Goal: Task Accomplishment & Management: Manage account settings

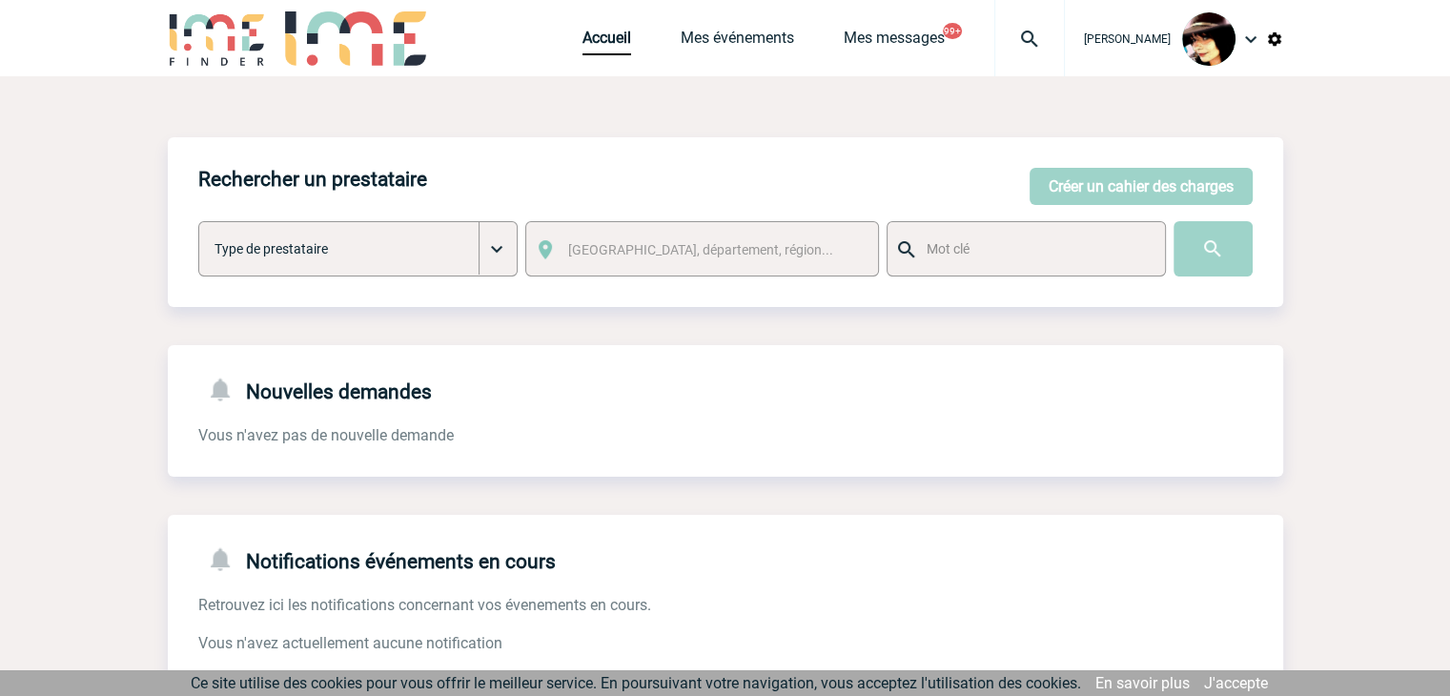
click at [1006, 34] on img at bounding box center [1029, 39] width 69 height 23
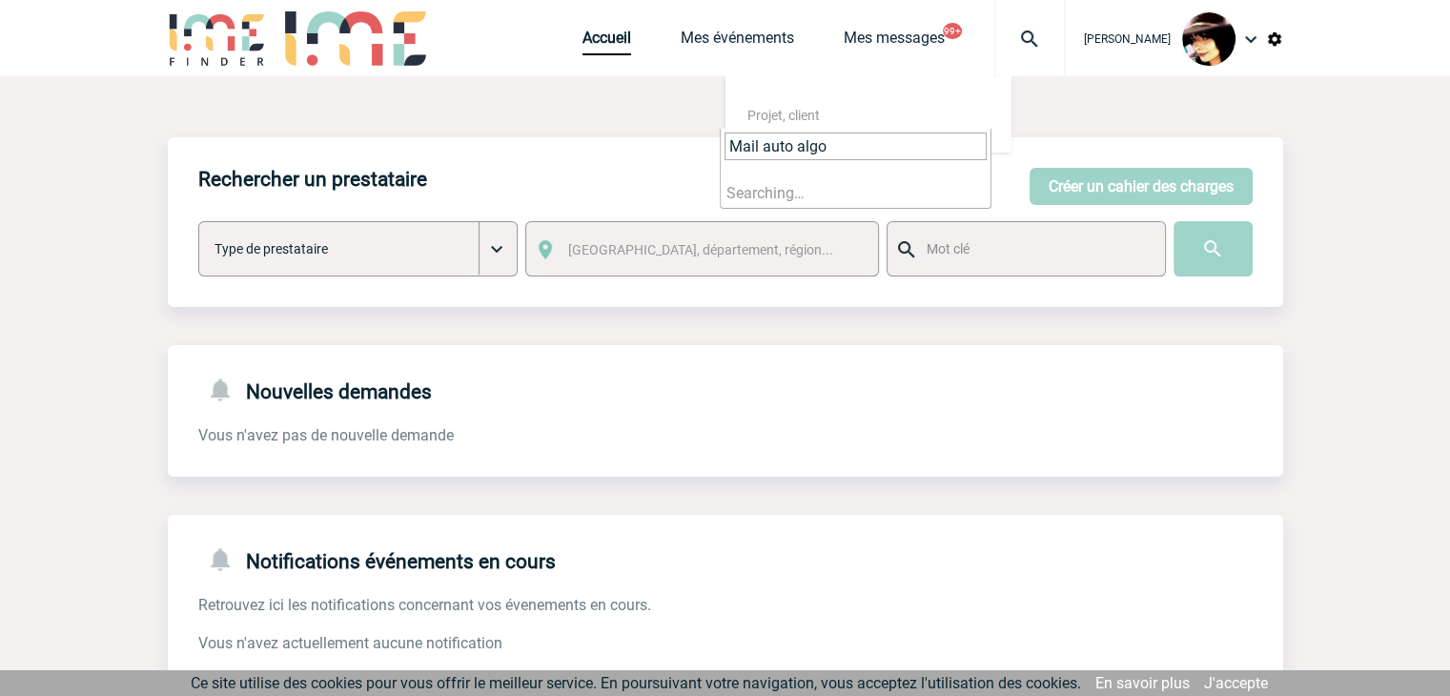
type input "Mail auto algo"
click at [1006, 35] on img at bounding box center [1029, 39] width 69 height 23
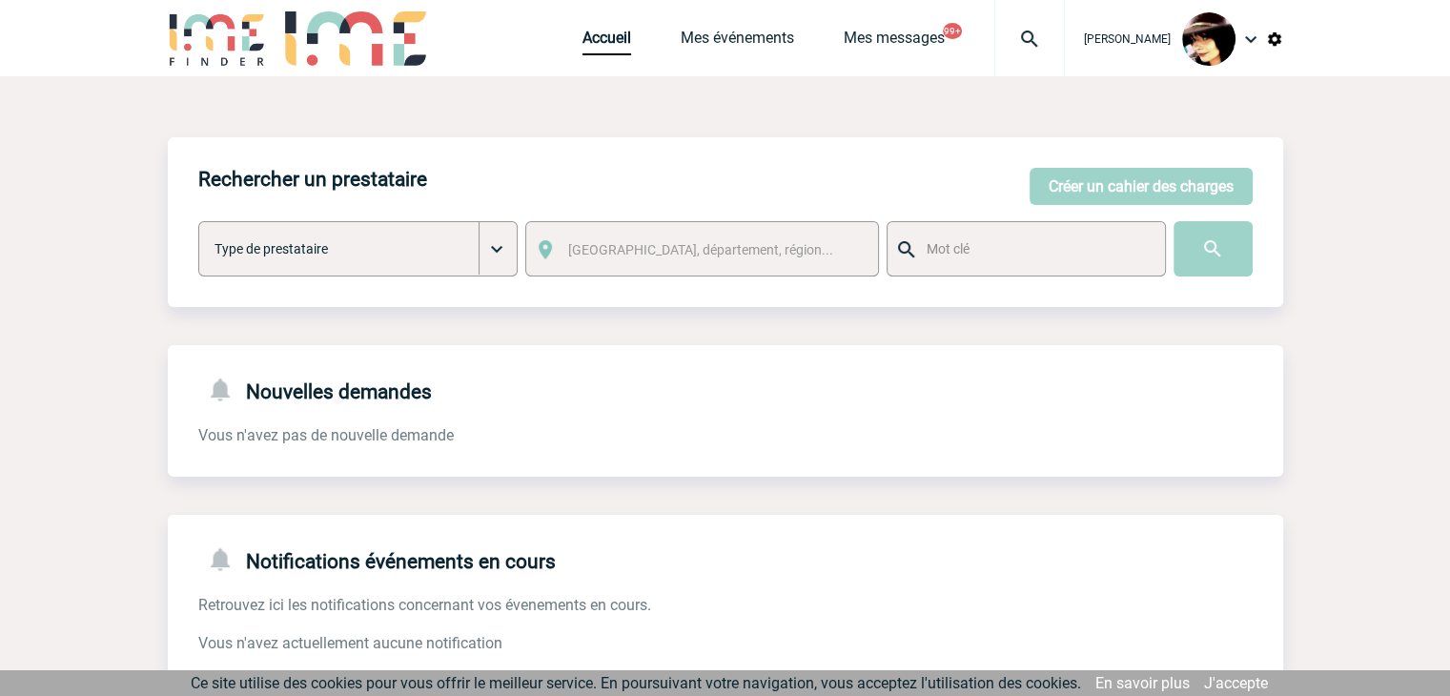
click at [1014, 33] on img at bounding box center [1029, 39] width 69 height 23
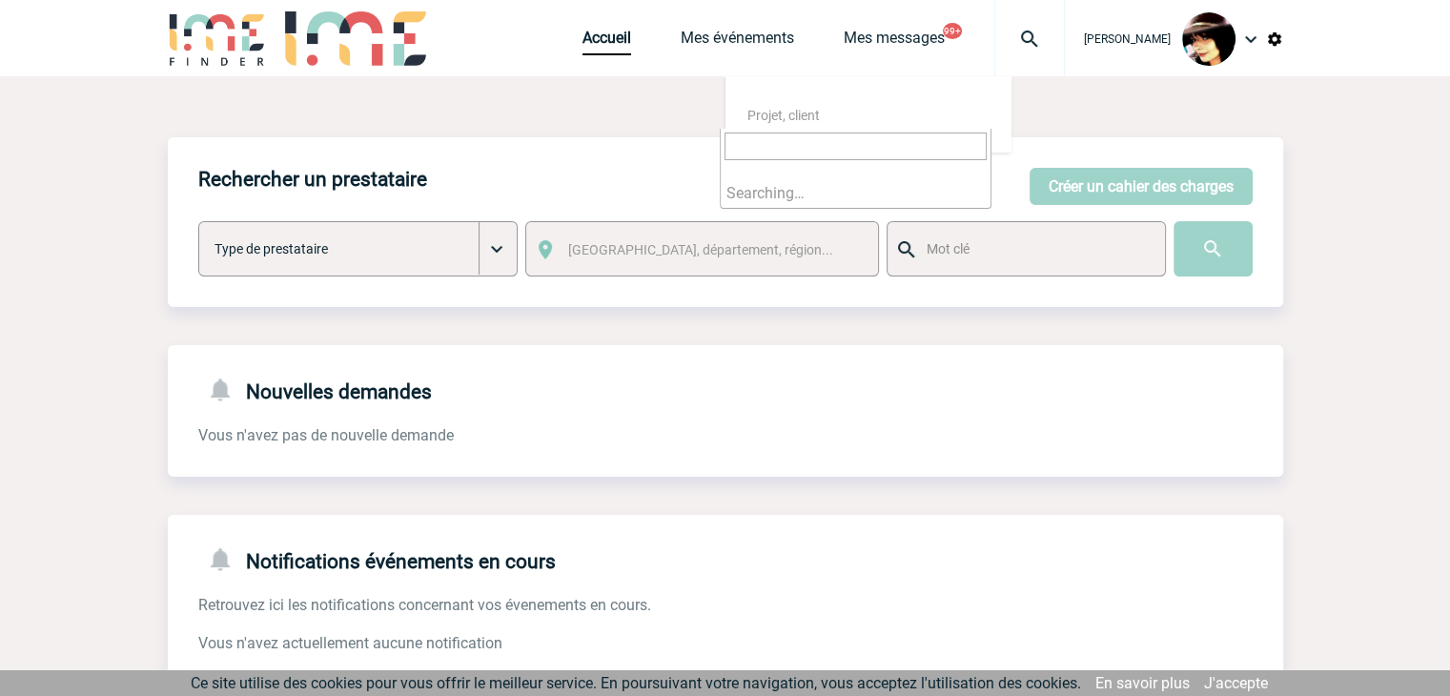
click at [822, 145] on input "search" at bounding box center [855, 146] width 262 height 28
type input "Mail auto algo"
drag, startPoint x: 860, startPoint y: 149, endPoint x: 522, endPoint y: 143, distance: 337.5
click at [490, 149] on body "Rachel SABOUREAU Accueil Mes événements 99+" at bounding box center [725, 584] width 1450 height 1168
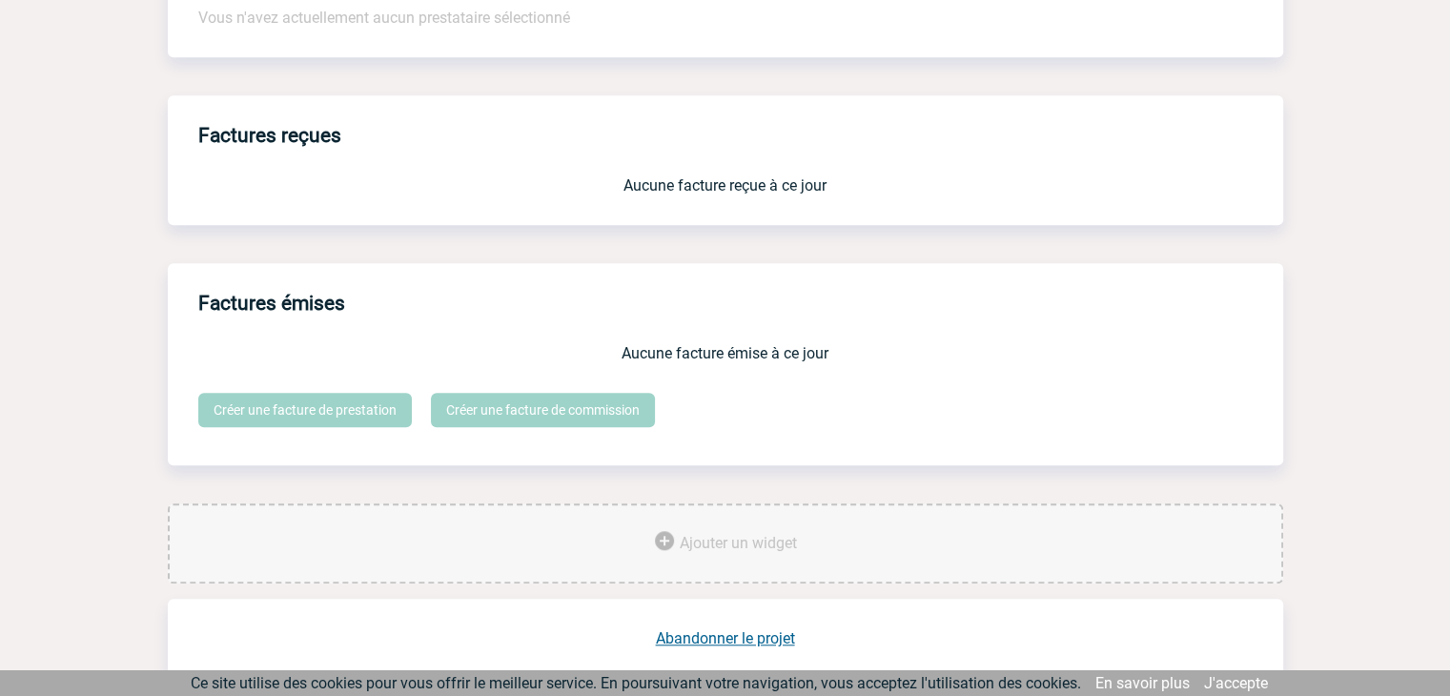
scroll to position [1576, 0]
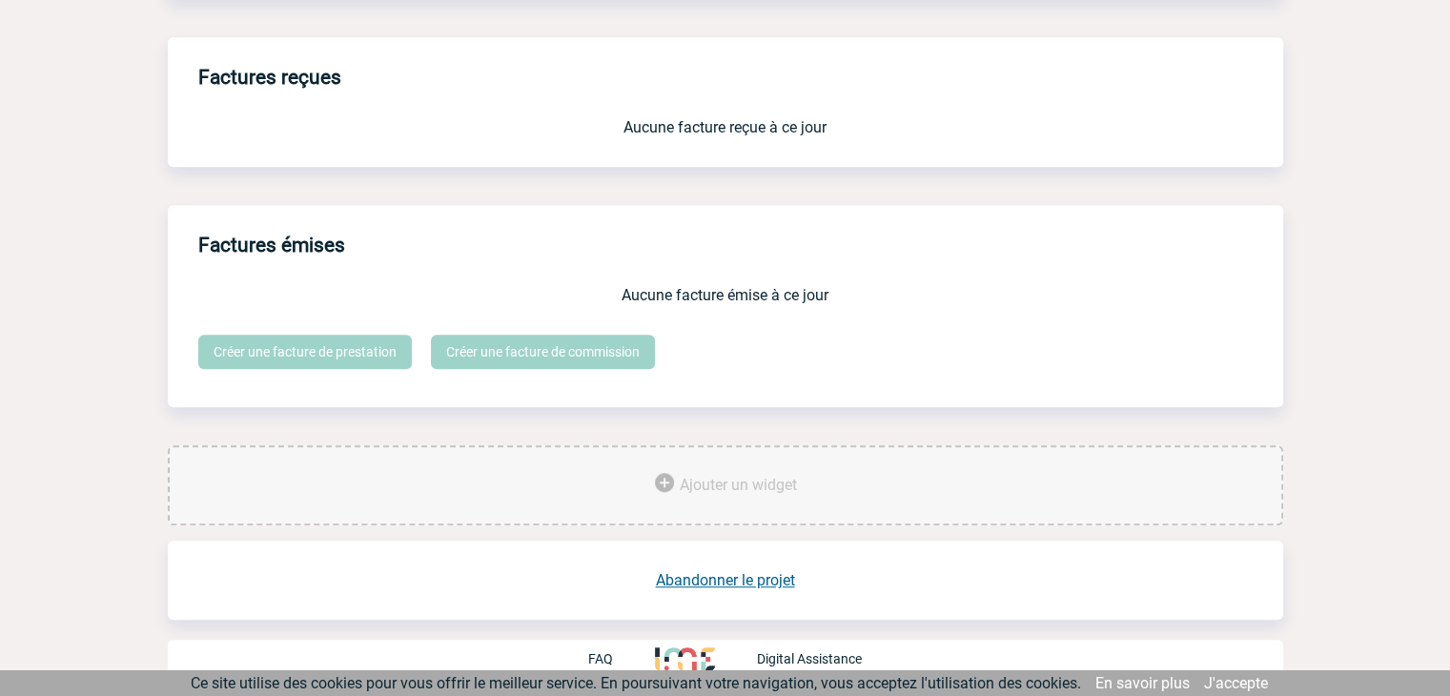
click at [711, 579] on link "Abandonner le projet" at bounding box center [725, 580] width 139 height 18
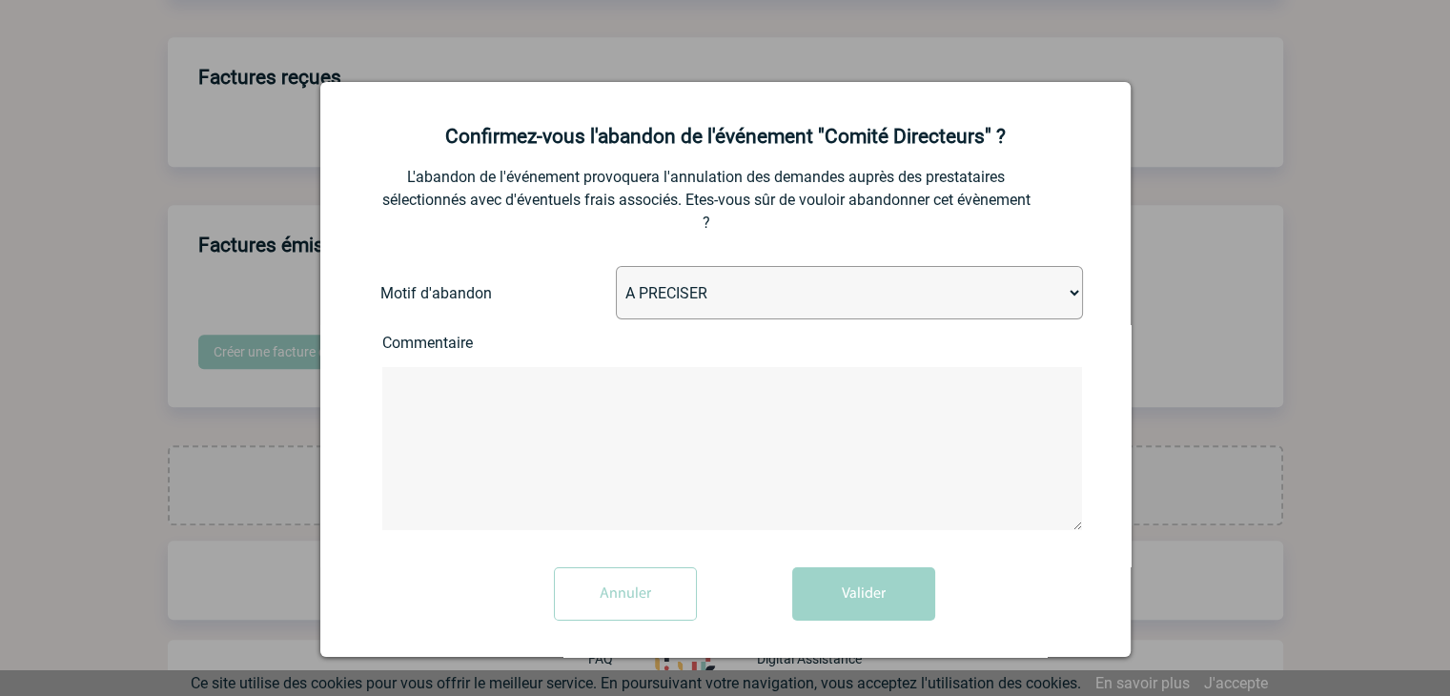
click at [682, 300] on select "A PRECISER Projet annulé Projet reporté Evénement organisé en interne A fait ap…" at bounding box center [849, 292] width 467 height 53
select select "ABANDON_PROJET_02"
click at [616, 268] on select "A PRECISER Projet annulé Projet reporté Evénement organisé en interne A fait ap…" at bounding box center [849, 292] width 467 height 53
click at [850, 585] on button "Valider" at bounding box center [863, 593] width 143 height 53
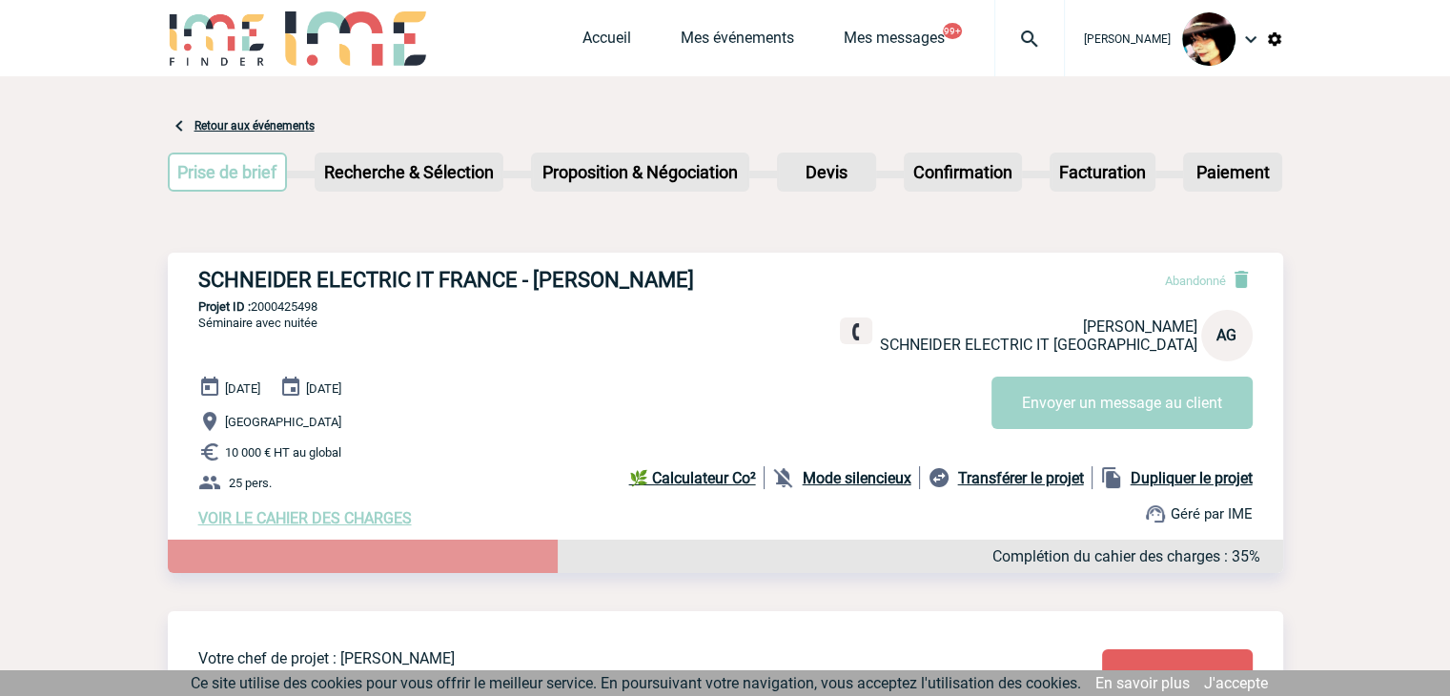
click at [1016, 45] on img at bounding box center [1029, 39] width 69 height 23
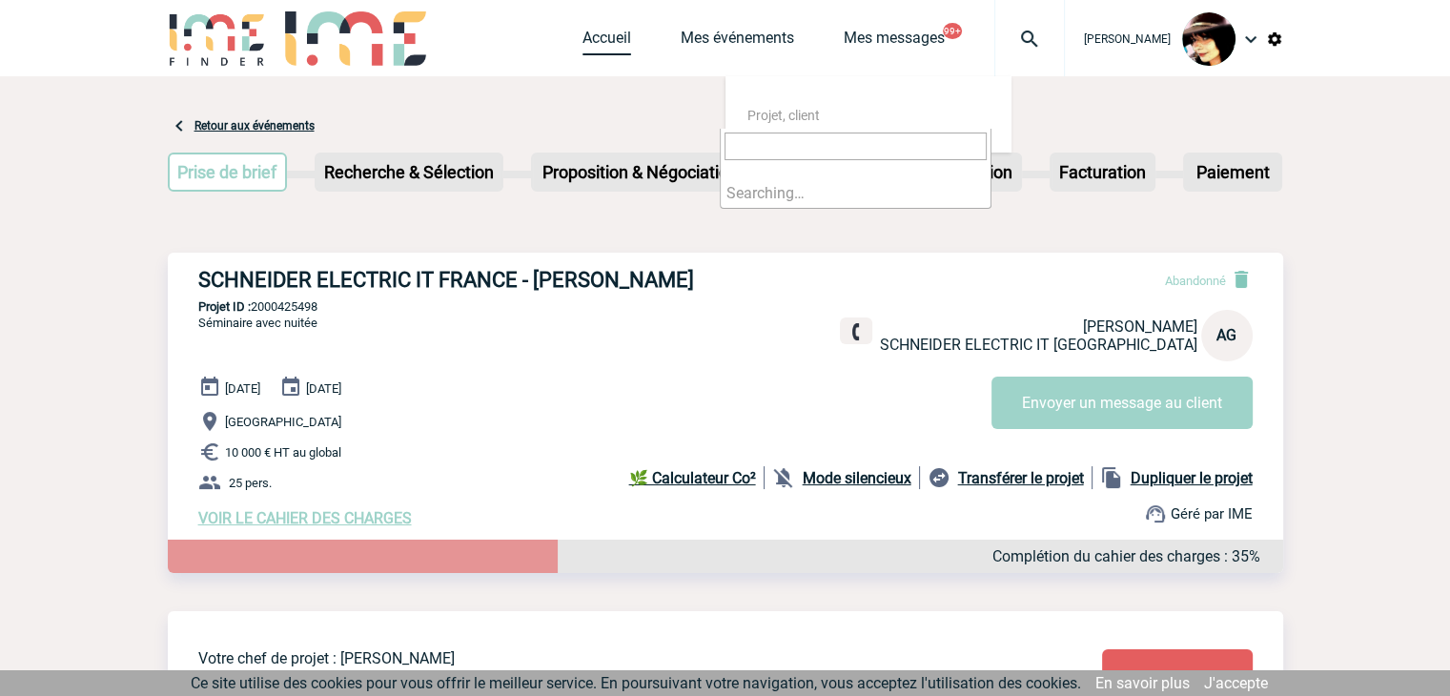
drag, startPoint x: 553, startPoint y: 42, endPoint x: 577, endPoint y: 45, distance: 24.0
click at [558, 42] on div "[PERSON_NAME] Accueil Mes événements 99+" at bounding box center [725, 40] width 1115 height 81
click at [582, 45] on link "Accueil" at bounding box center [606, 42] width 49 height 27
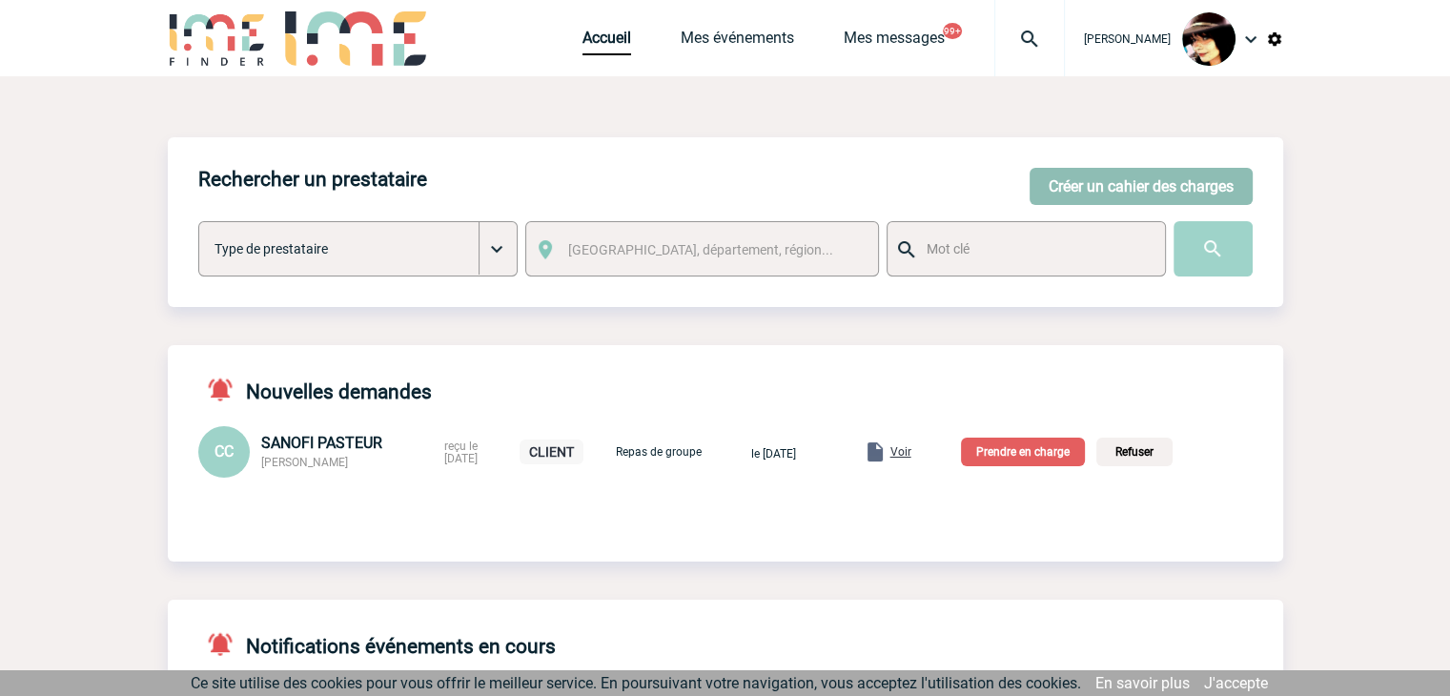
click at [1075, 186] on button "Créer un cahier des charges" at bounding box center [1140, 186] width 223 height 37
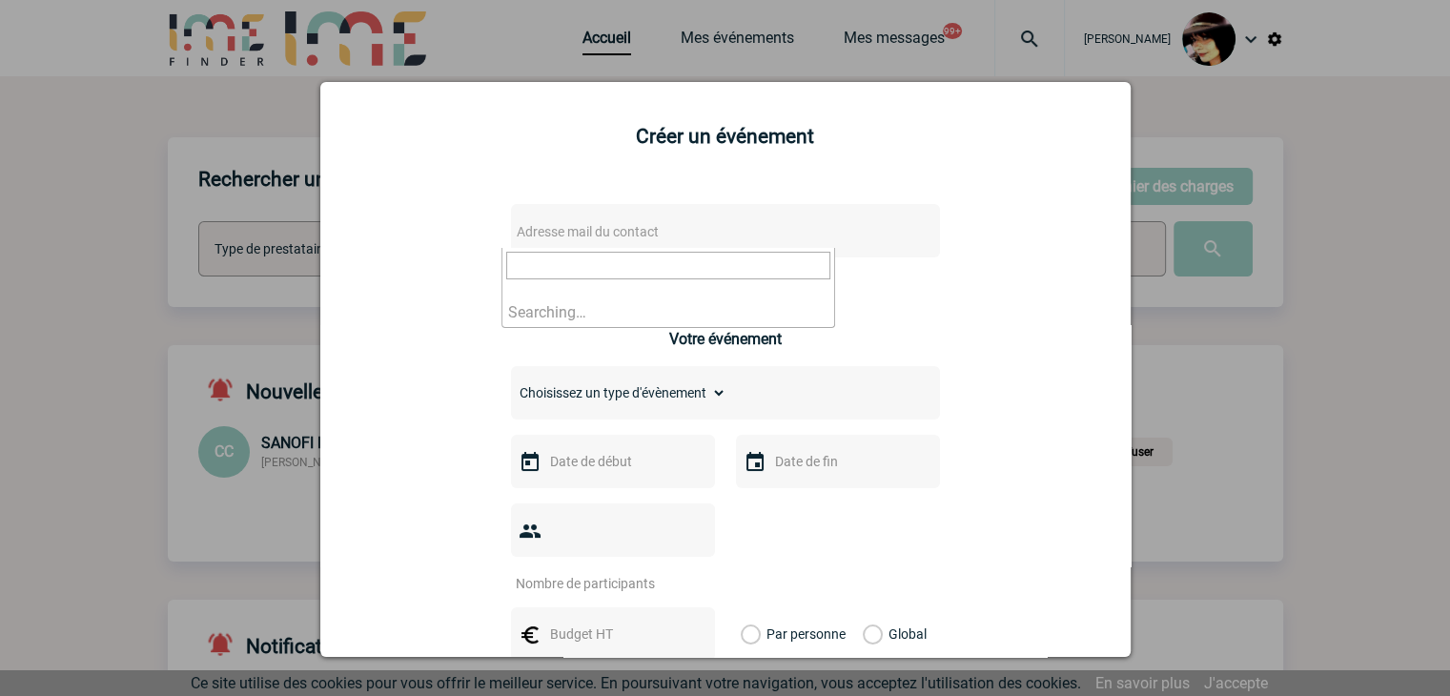
click at [576, 239] on span "Adresse mail du contact" at bounding box center [588, 231] width 142 height 15
type input "Alice.DARDOTMUDRY@gehealthcare.com"
click at [1232, 435] on div at bounding box center [725, 348] width 1450 height 696
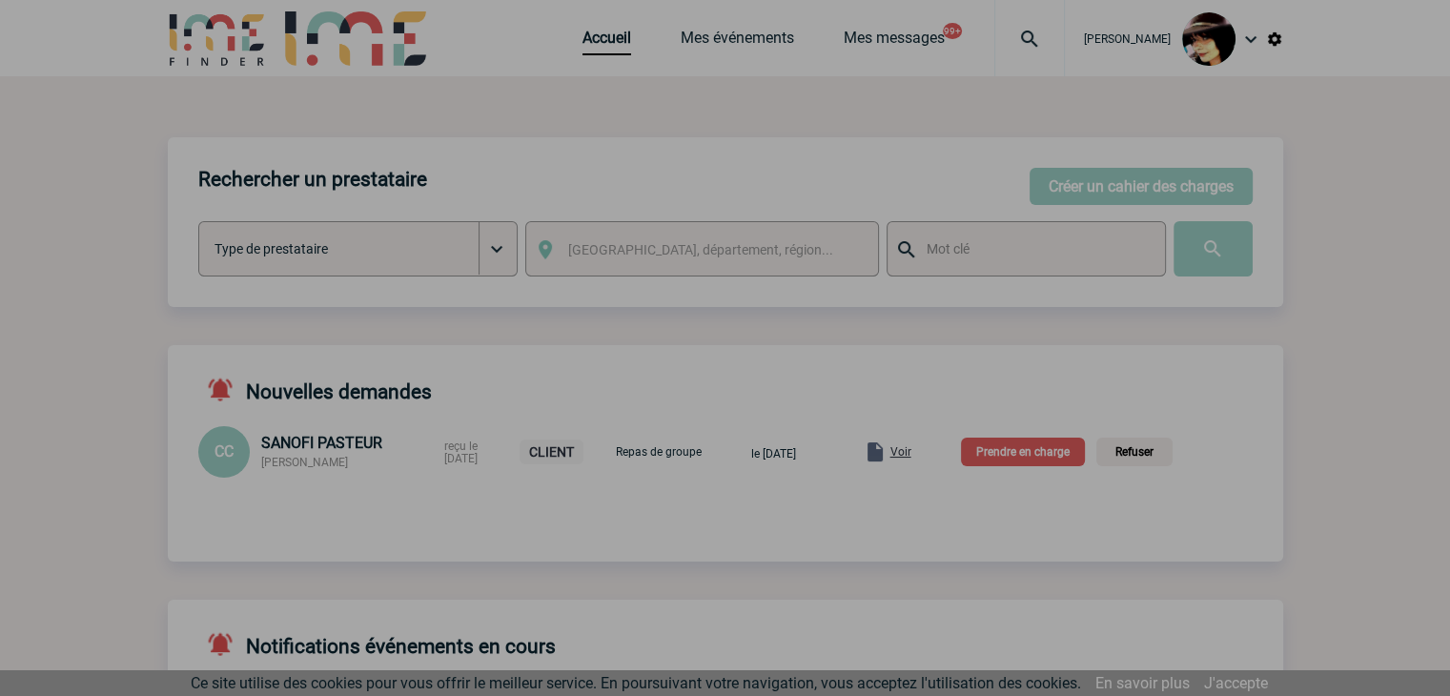
click at [580, 46] on div at bounding box center [725, 348] width 1450 height 696
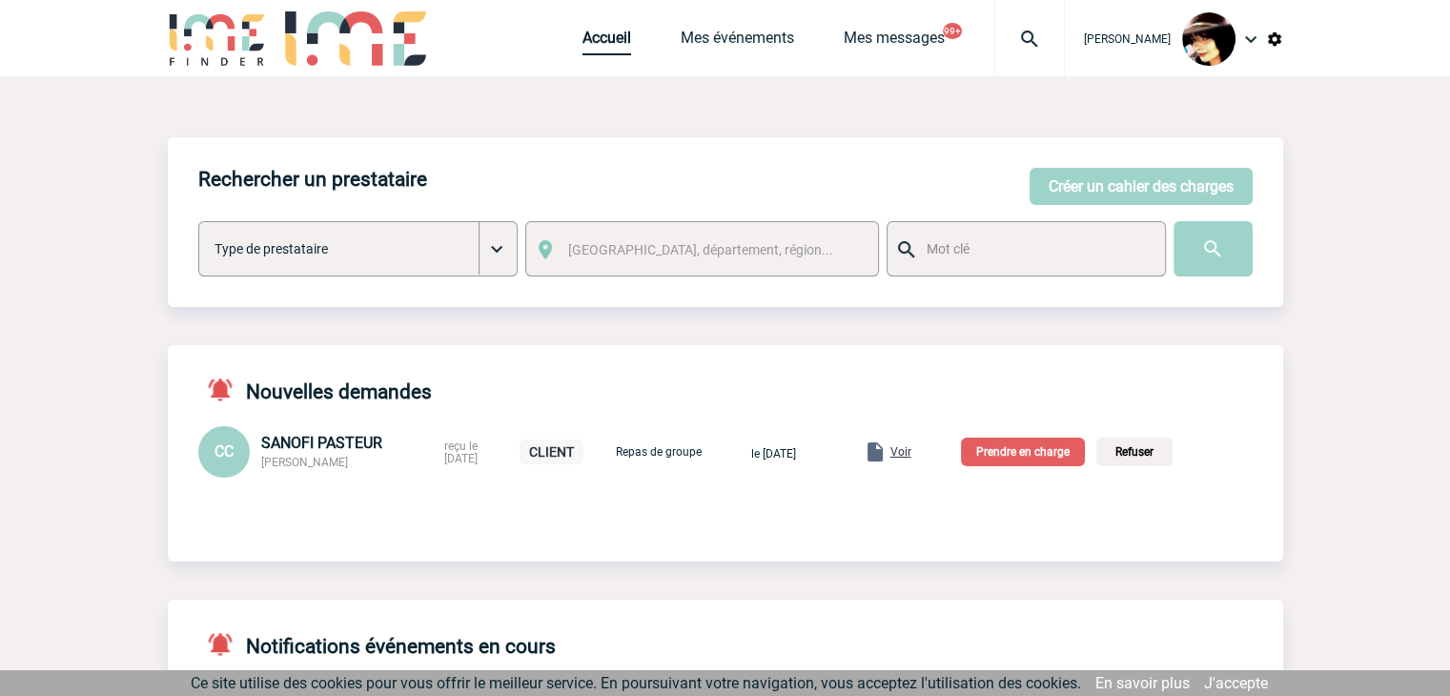
click at [582, 46] on link "Accueil" at bounding box center [606, 42] width 49 height 27
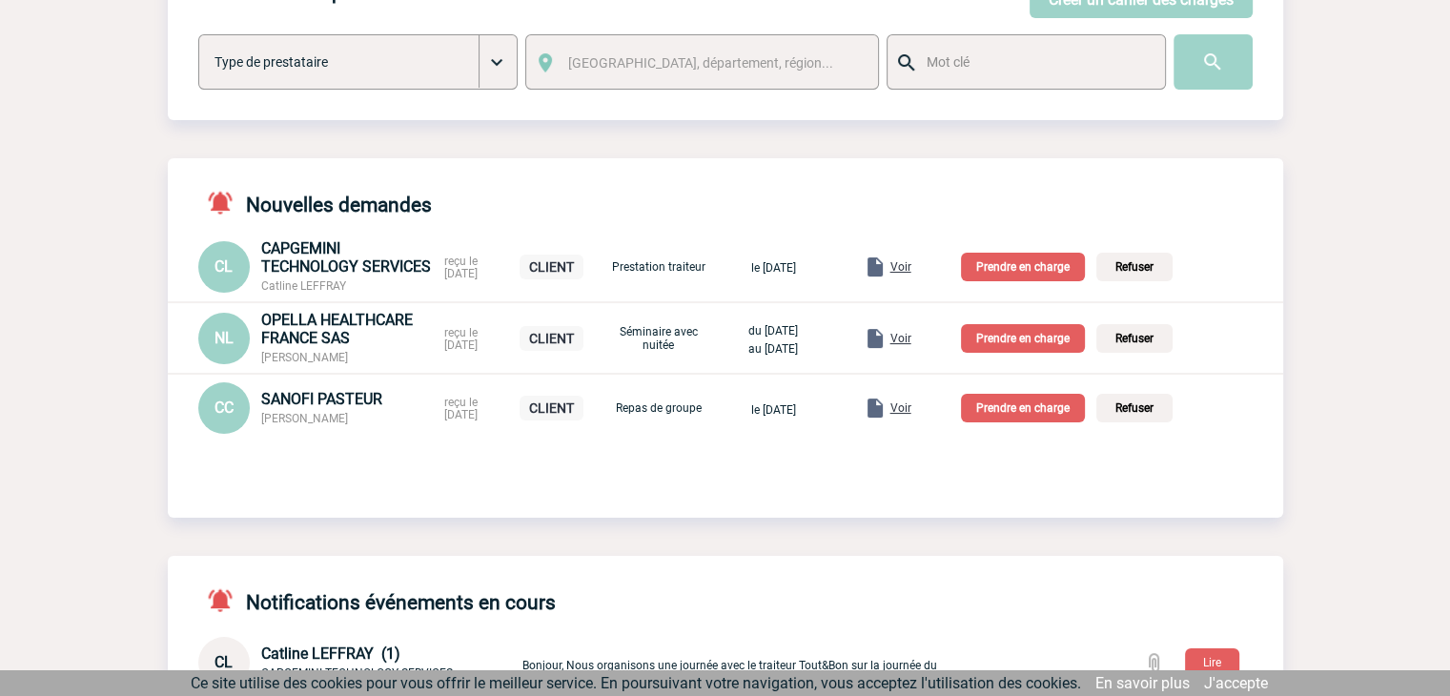
scroll to position [191, 0]
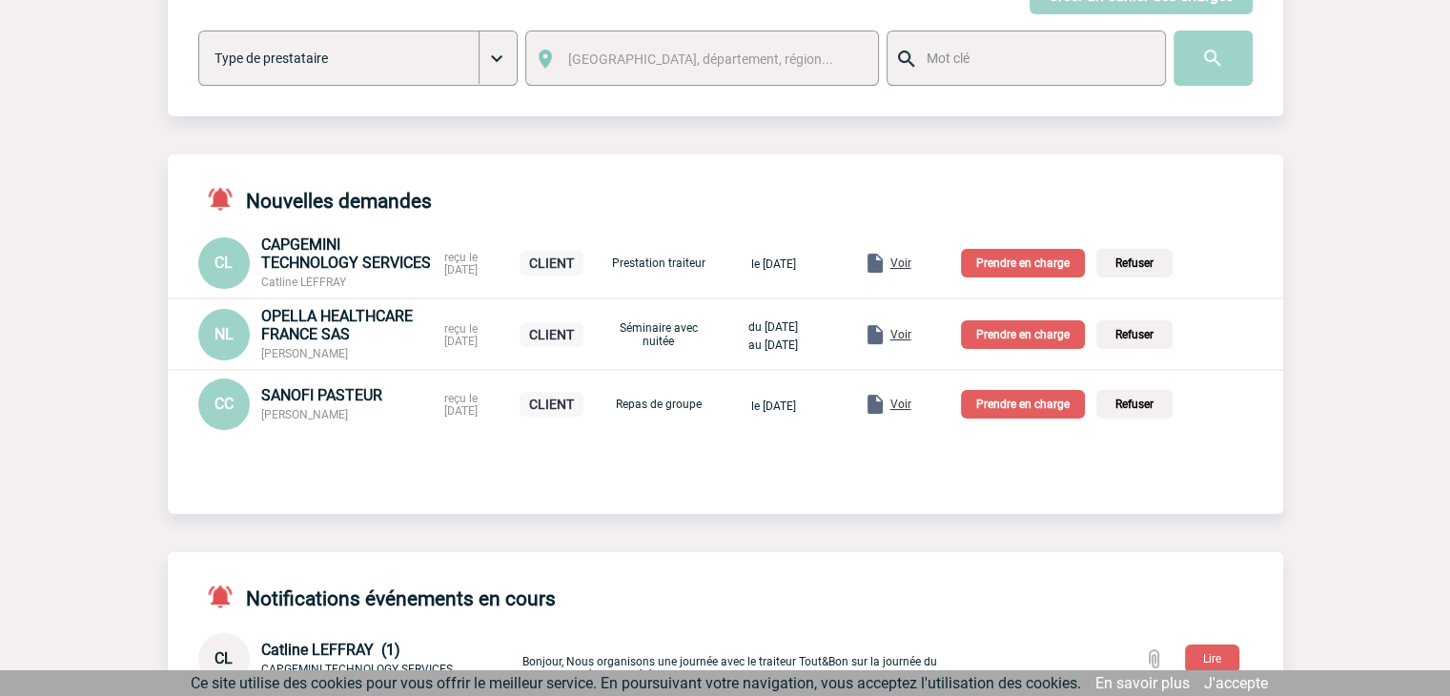
click at [911, 408] on span "Voir" at bounding box center [900, 403] width 21 height 13
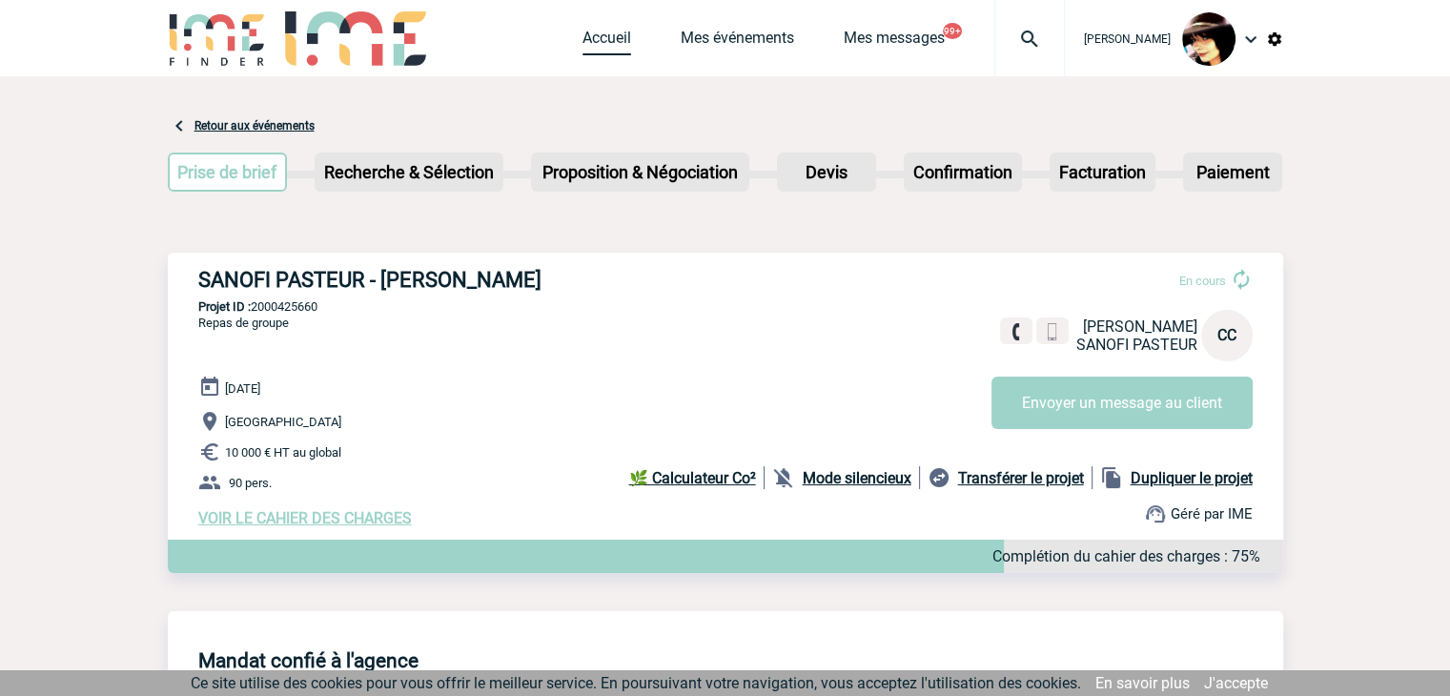
click at [588, 39] on link "Accueil" at bounding box center [606, 42] width 49 height 27
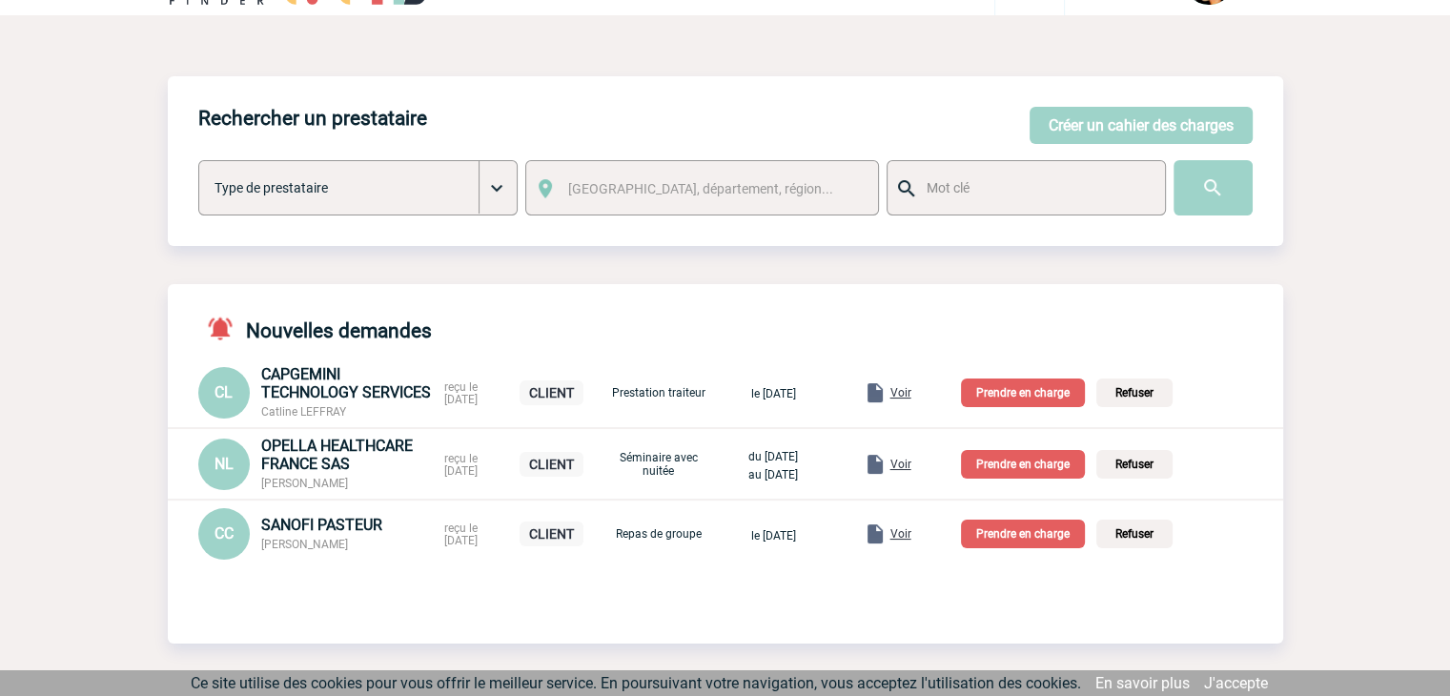
scroll to position [95, 0]
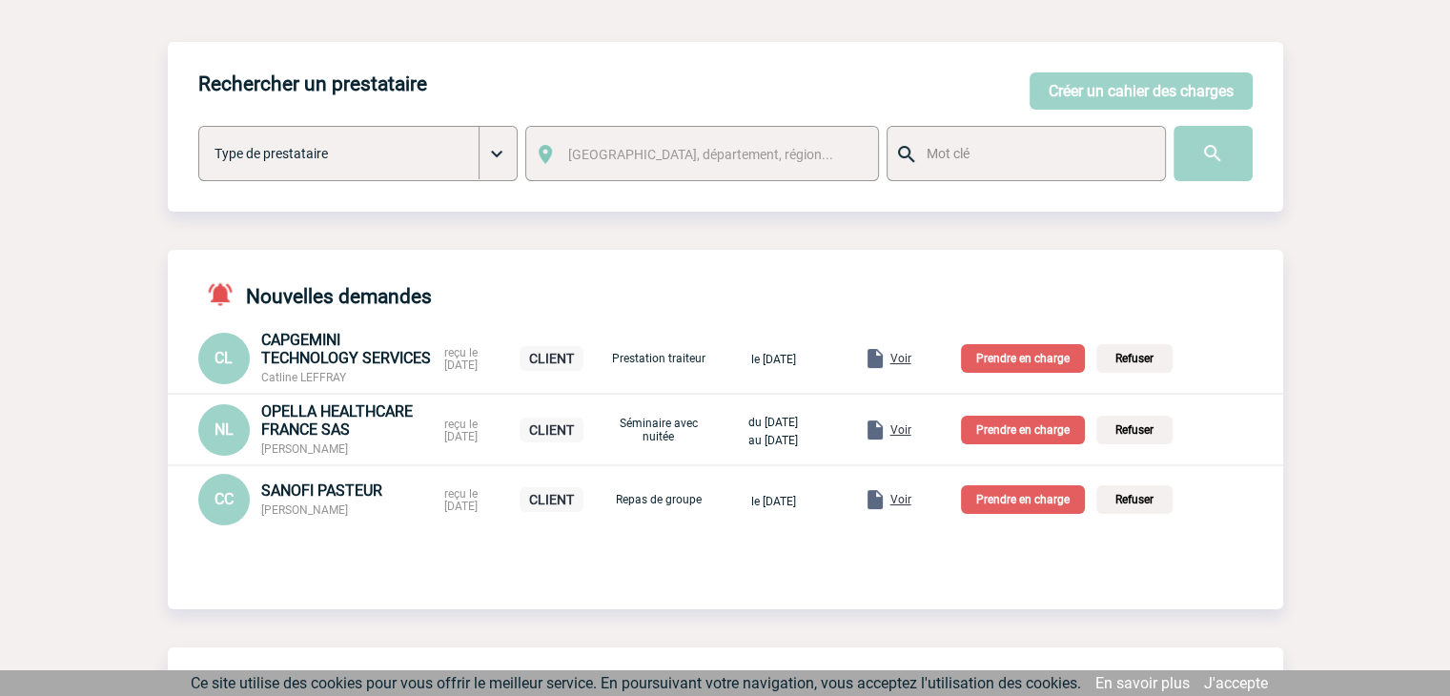
click at [1014, 503] on p "Prendre en charge" at bounding box center [1023, 499] width 124 height 29
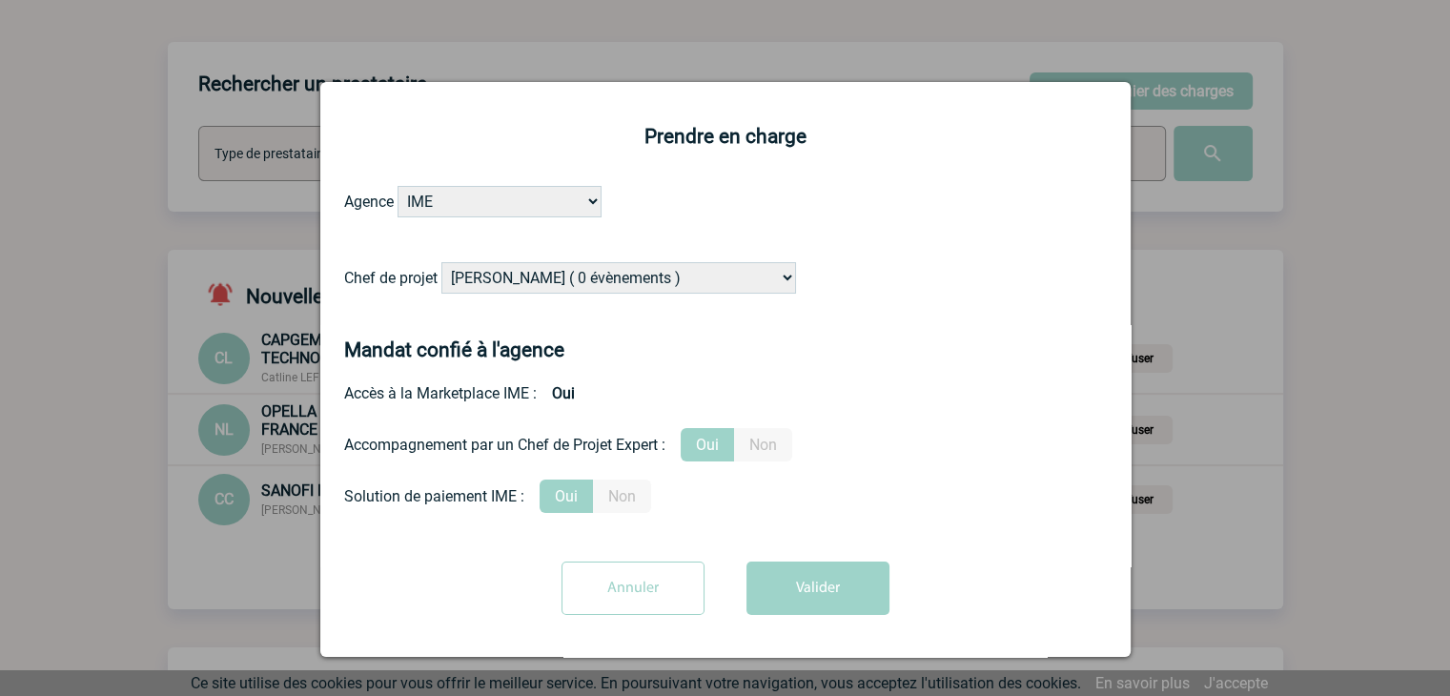
click at [508, 272] on select "[PERSON_NAME] ( 0 évènements ) [PERSON_NAME] ( 179 évènements ) [PERSON_NAME] (…" at bounding box center [618, 277] width 355 height 31
select select "132114"
click at [591, 278] on select "[PERSON_NAME] ( 0 évènements ) [PERSON_NAME] ( 179 évènements ) [PERSON_NAME] (…" at bounding box center [618, 277] width 355 height 31
click at [814, 582] on button "Valider" at bounding box center [817, 587] width 143 height 53
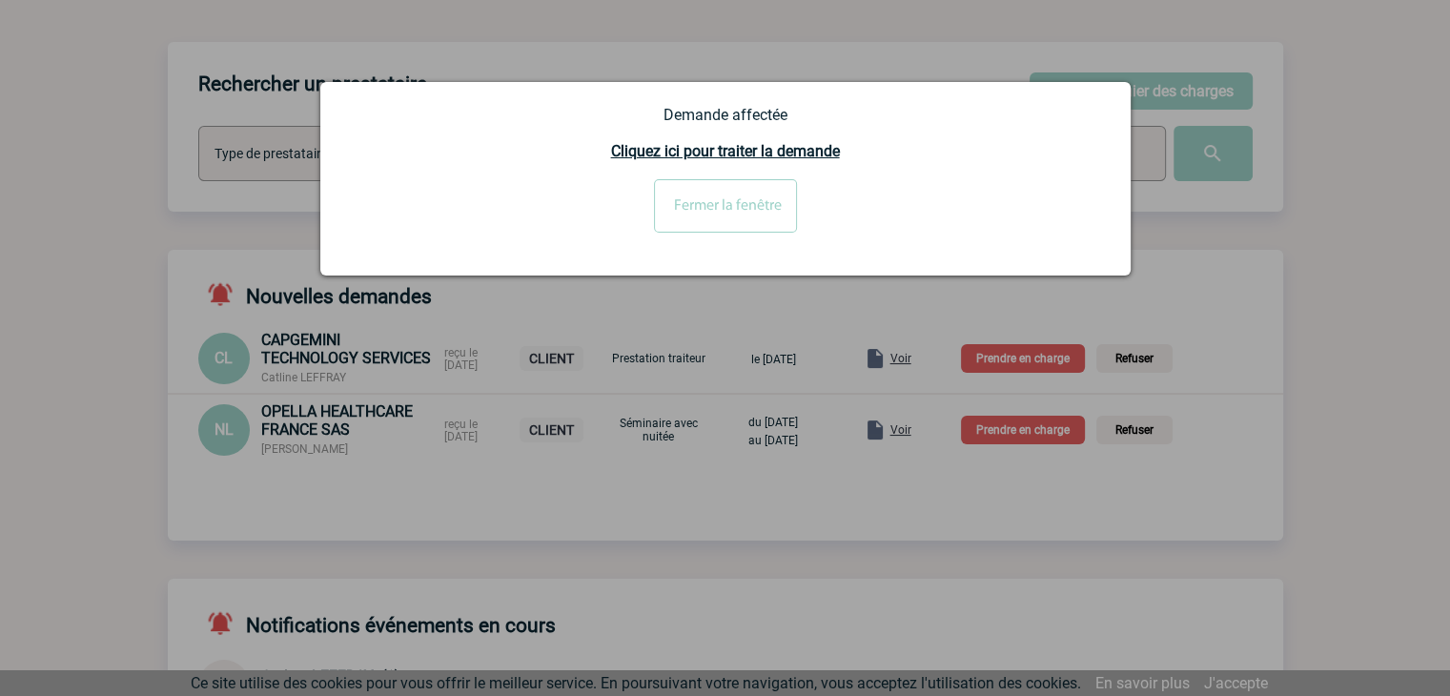
click at [679, 495] on div at bounding box center [725, 348] width 1450 height 696
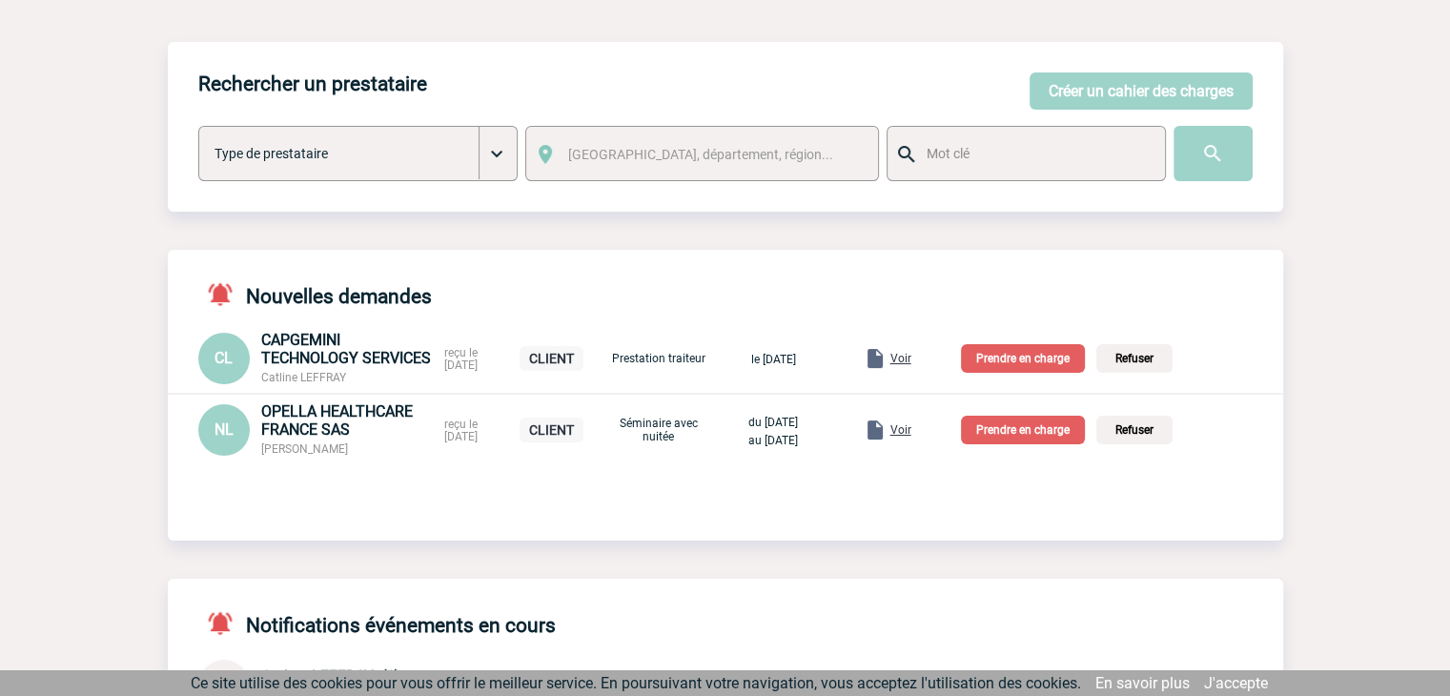
click at [911, 429] on span "Voir" at bounding box center [900, 429] width 21 height 13
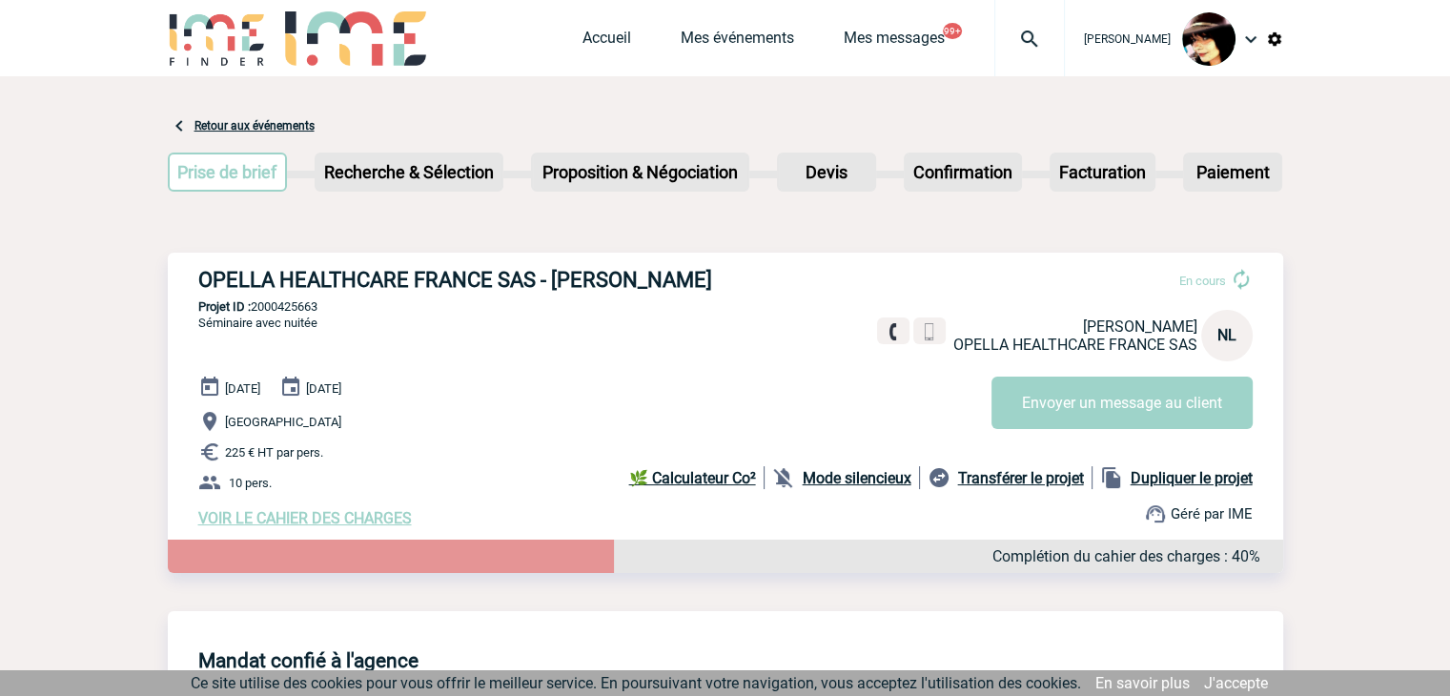
click at [389, 523] on span "VOIR LE CAHIER DES CHARGES" at bounding box center [305, 518] width 214 height 18
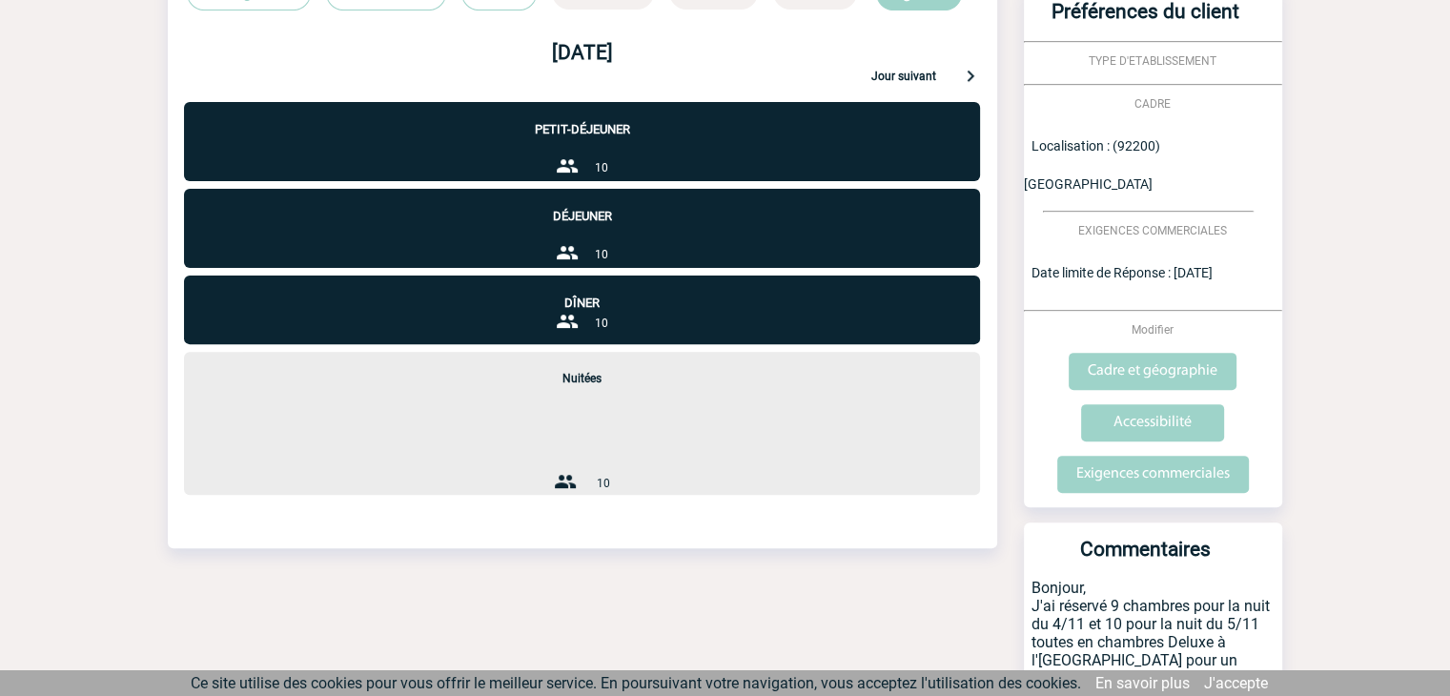
scroll to position [953, 0]
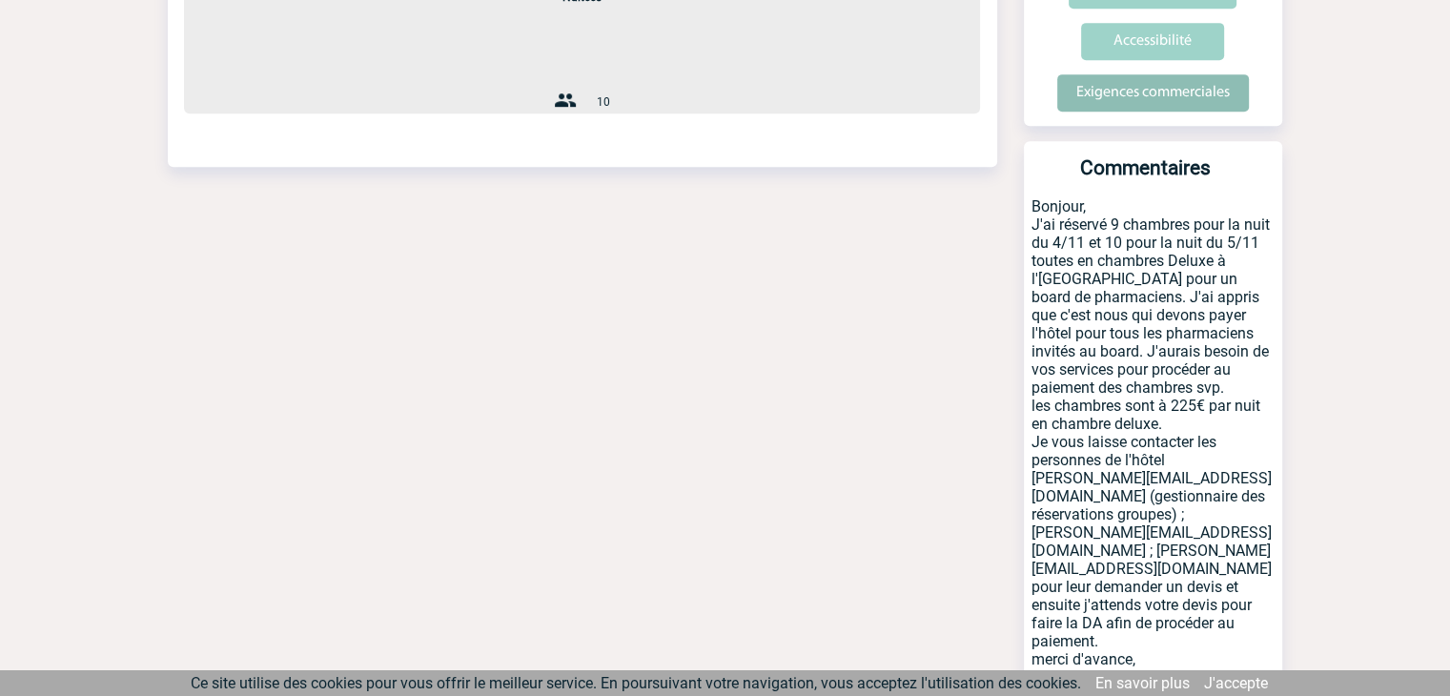
click at [1075, 74] on input "Exigences commerciales" at bounding box center [1153, 92] width 192 height 37
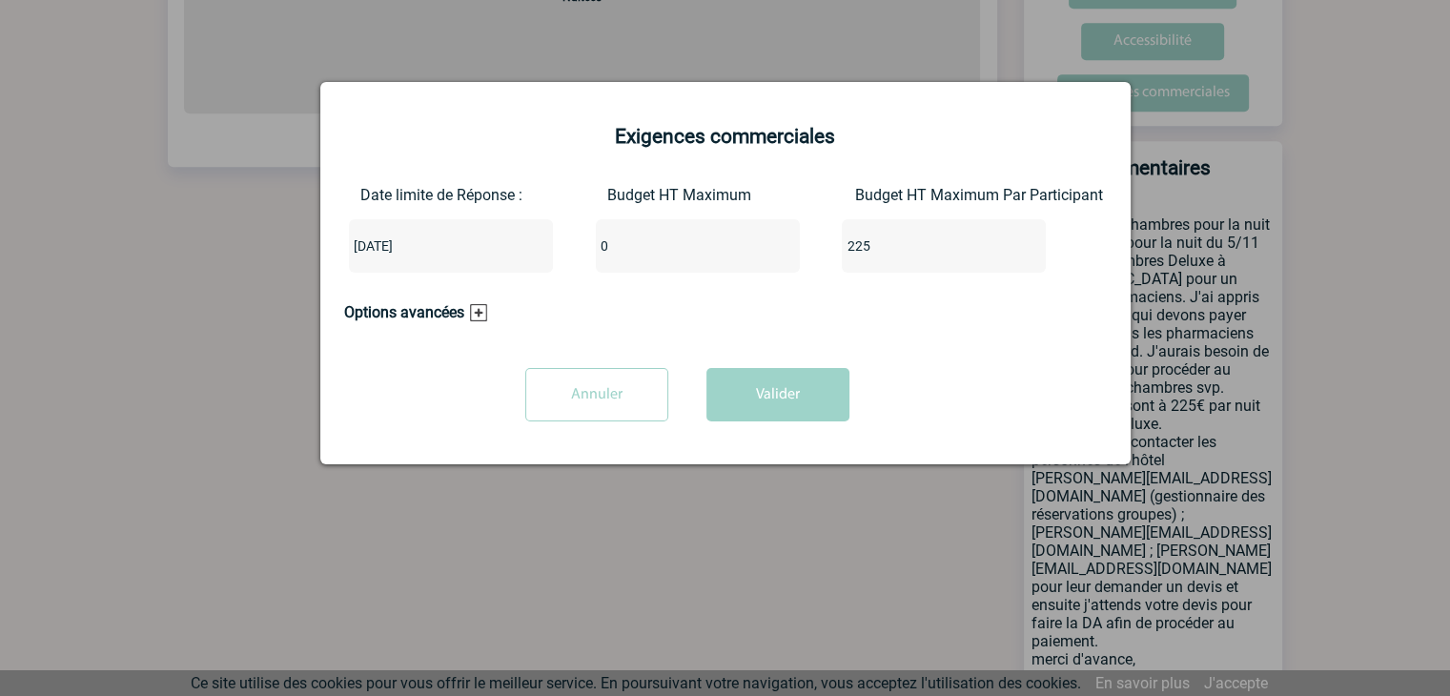
drag, startPoint x: 690, startPoint y: 248, endPoint x: 569, endPoint y: 249, distance: 121.1
click at [569, 249] on div "Date limite de Réponse : [DATE] Budget HT Maximum 0 Budget HT Maximum Par Parti…" at bounding box center [725, 237] width 763 height 102
type input "2250"
click at [796, 394] on button "Valider" at bounding box center [777, 394] width 143 height 53
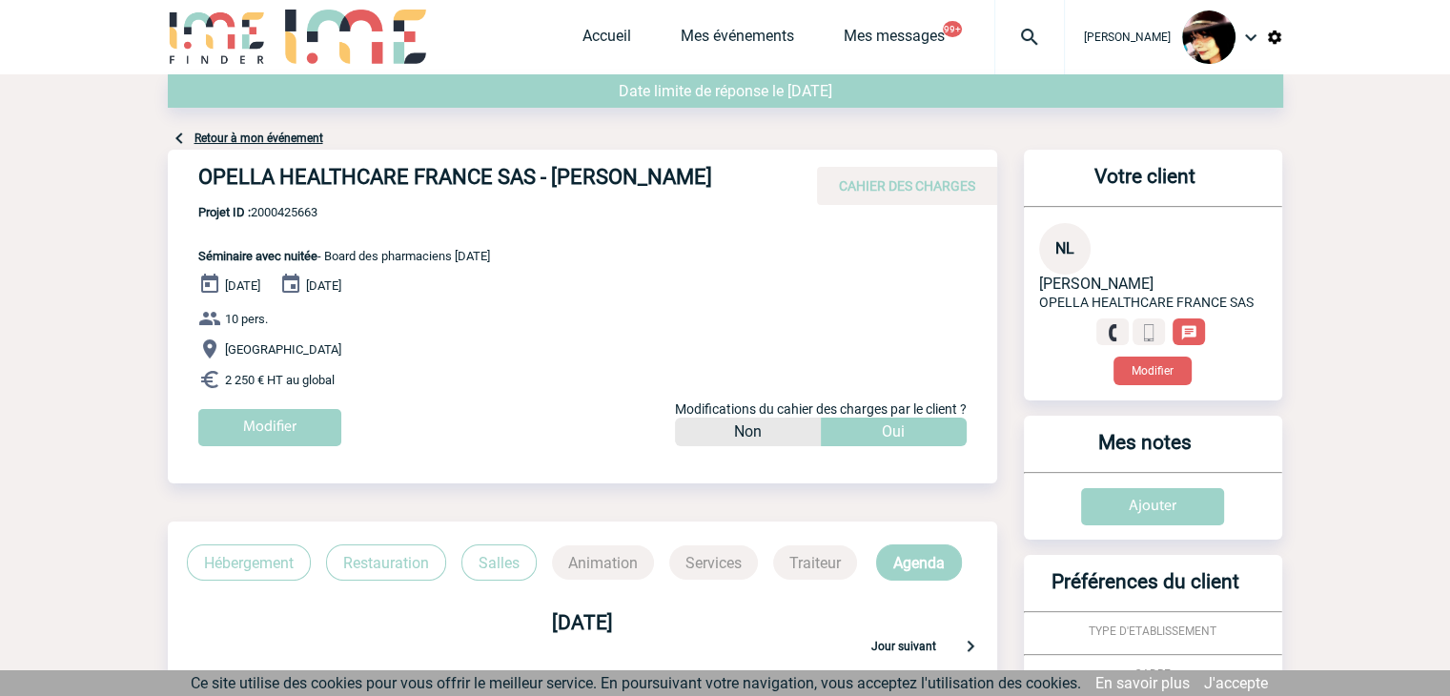
scroll to position [0, 0]
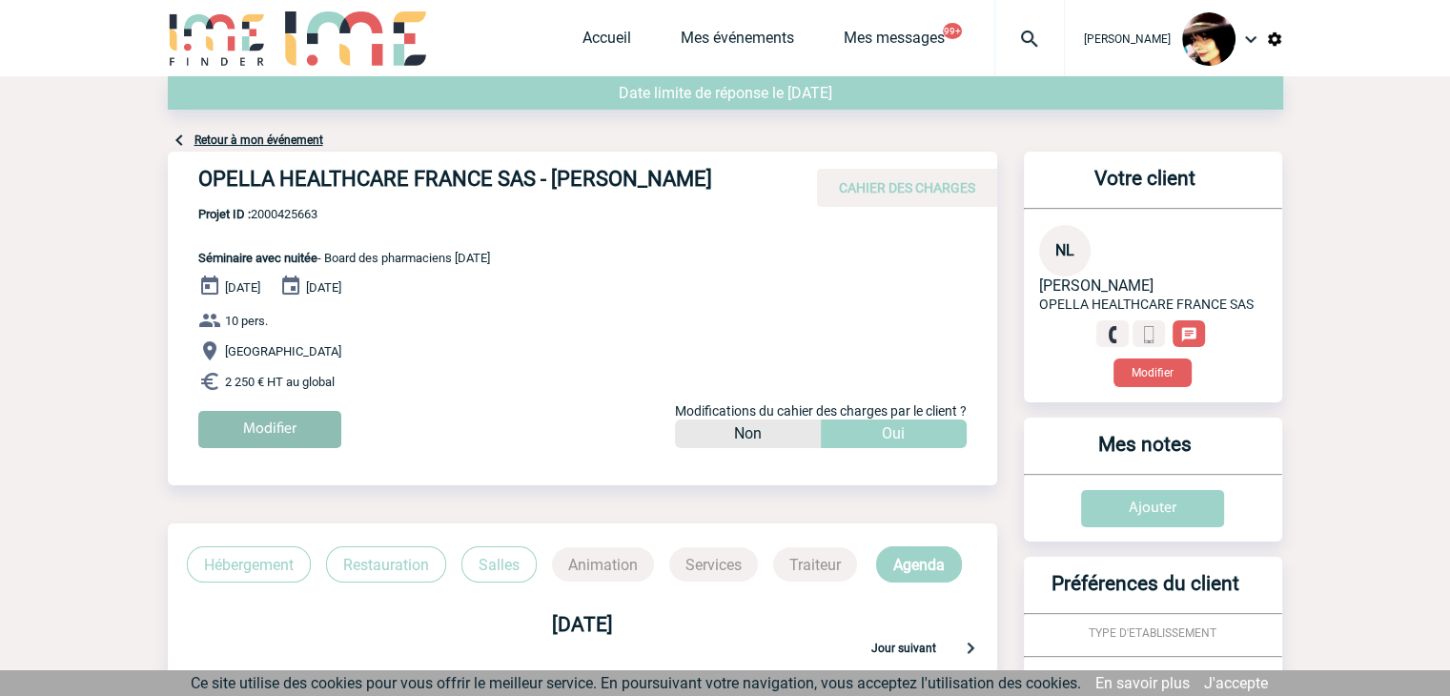
click at [302, 418] on input "Modifier" at bounding box center [269, 429] width 143 height 37
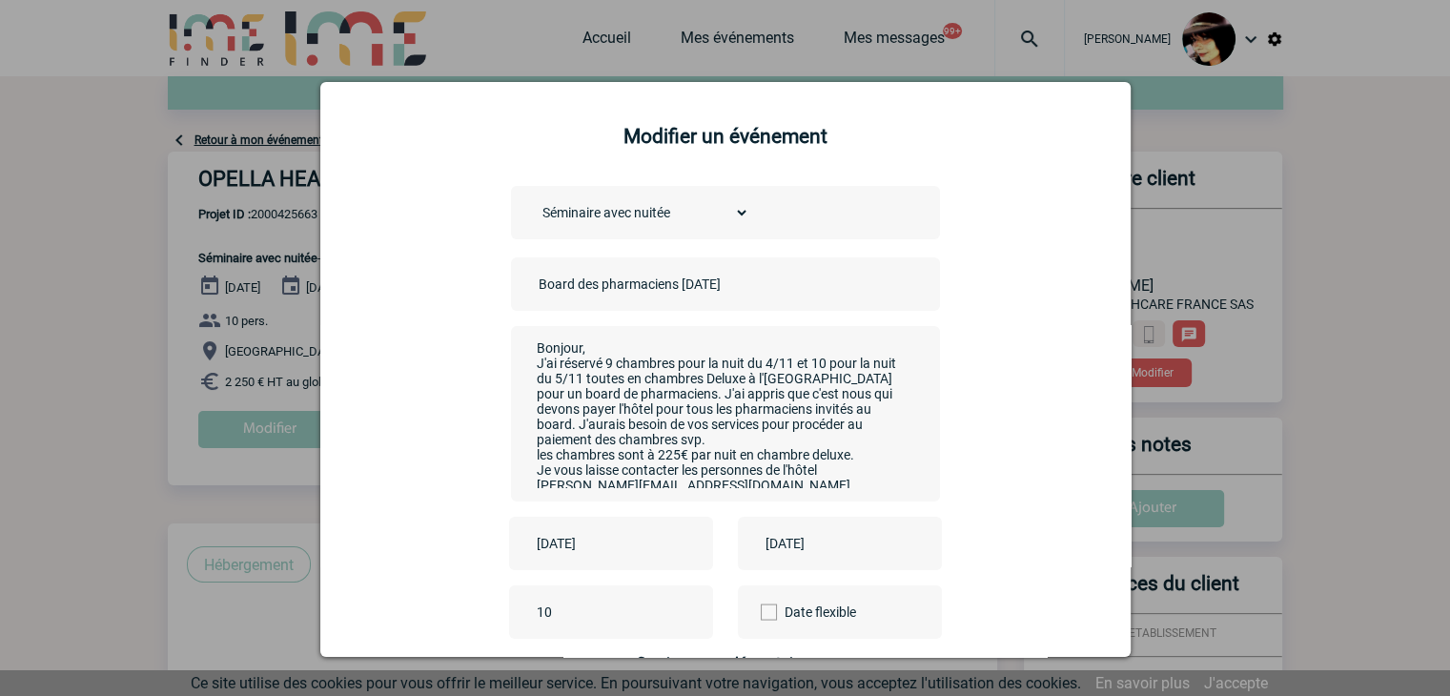
click at [534, 283] on input "Board des pharmaciens [DATE]" at bounding box center [667, 284] width 267 height 25
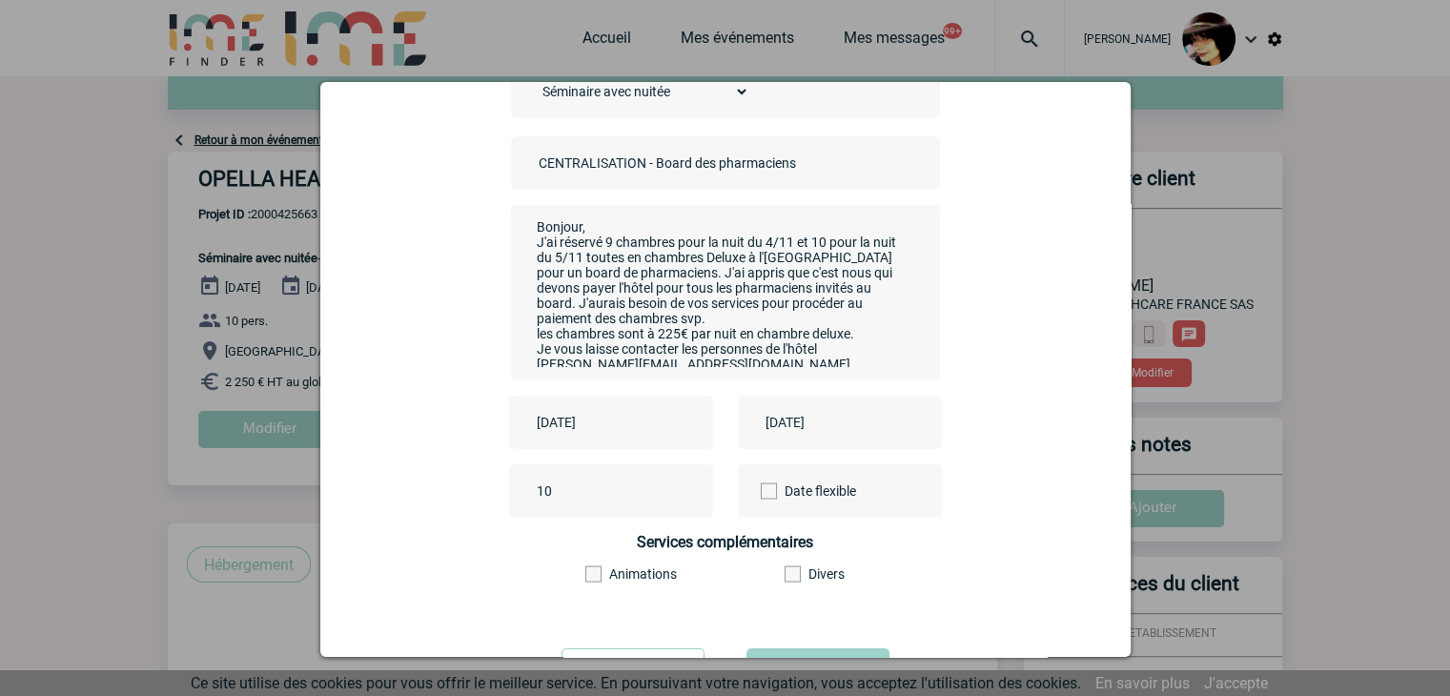
scroll to position [212, 0]
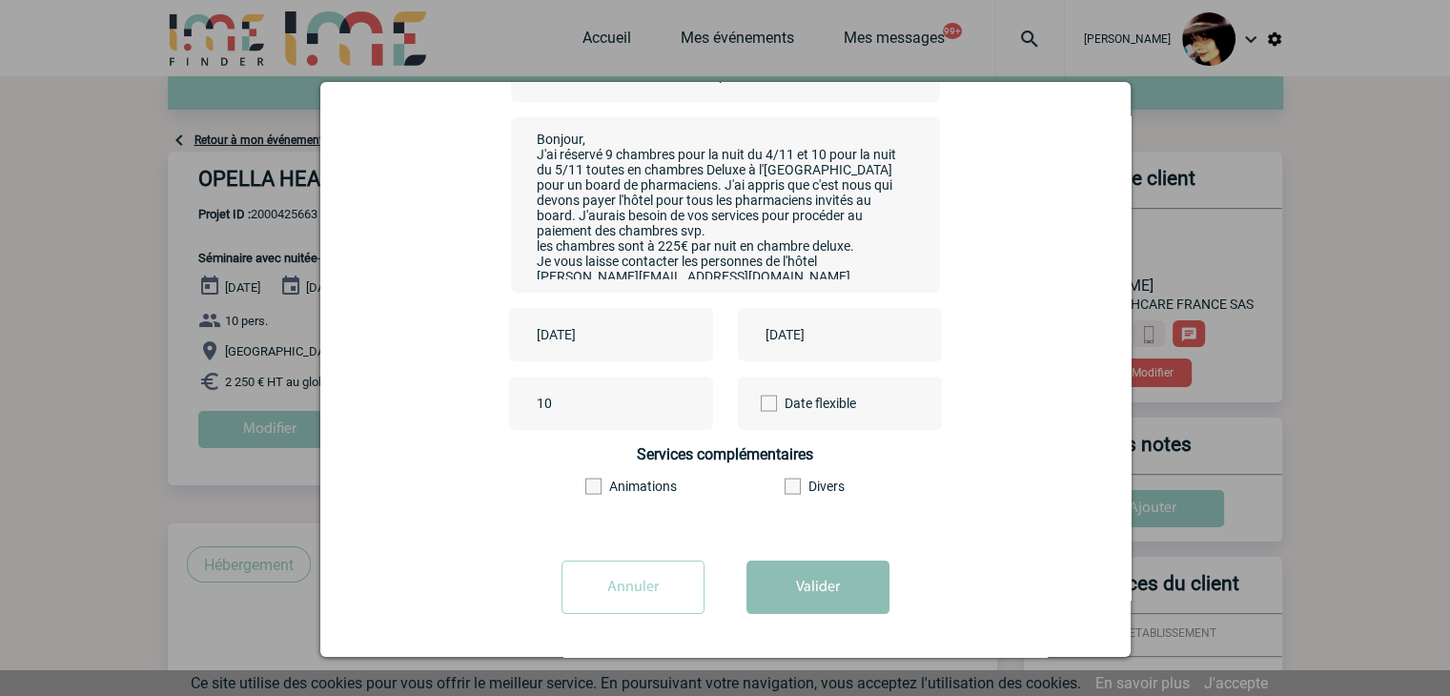
type input "CENTRALISATION - Board des pharmaciens [DATE]"
click at [773, 592] on button "Valider" at bounding box center [817, 586] width 143 height 53
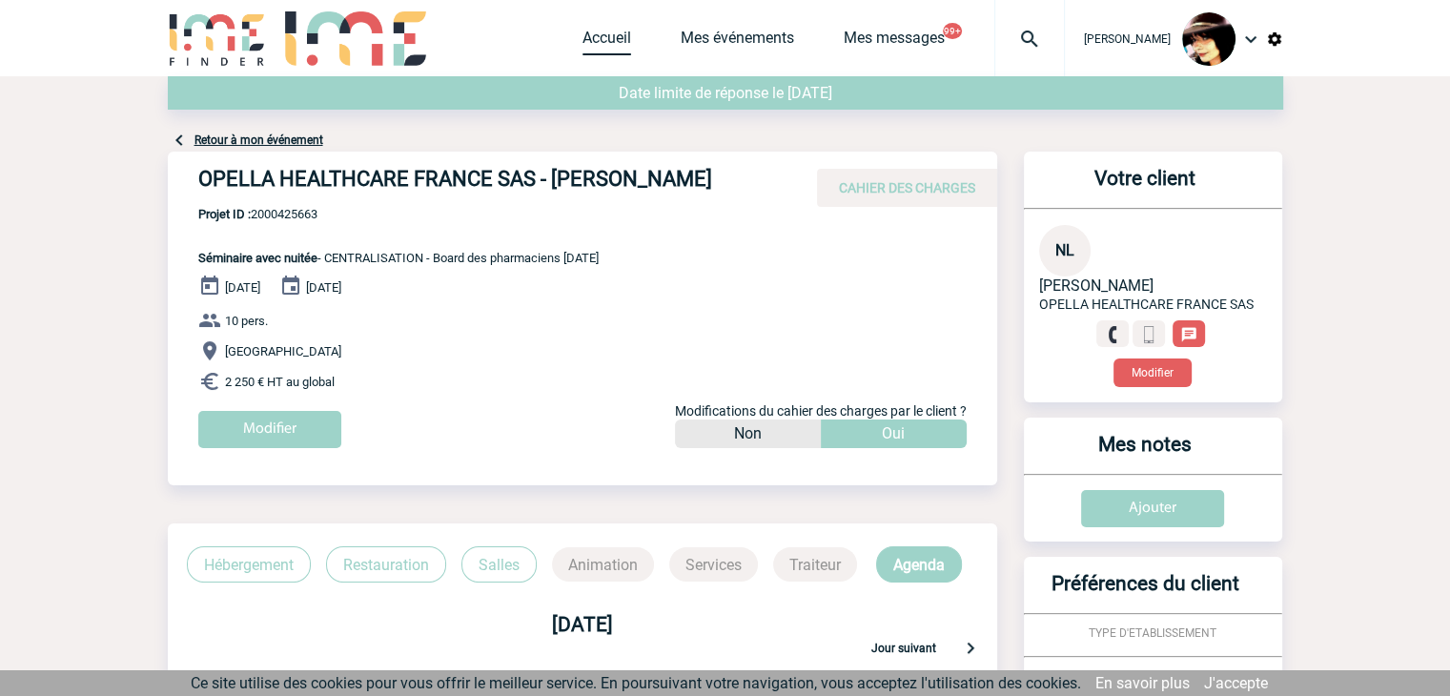
click at [586, 36] on link "Accueil" at bounding box center [606, 42] width 49 height 27
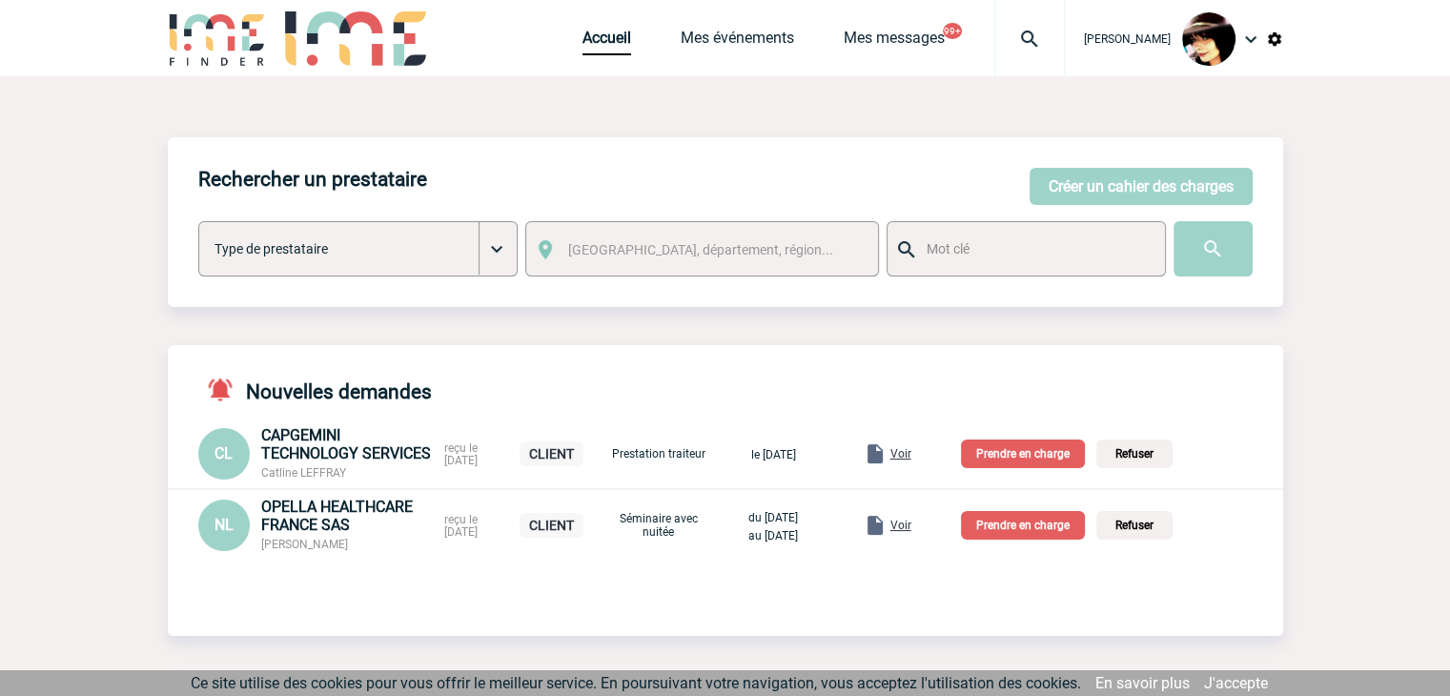
click at [1022, 536] on p "Prendre en charge" at bounding box center [1023, 525] width 124 height 29
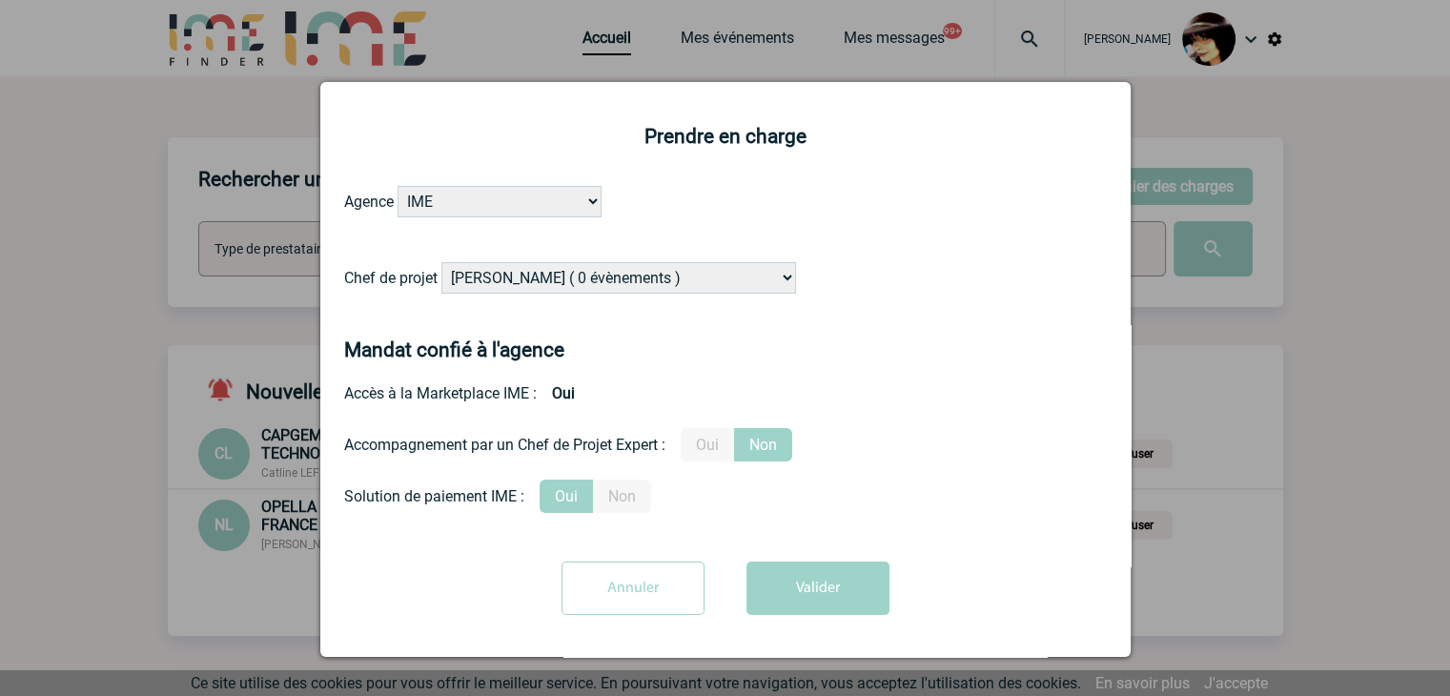
click at [640, 281] on select "[PERSON_NAME] ( 0 évènements ) [PERSON_NAME] ( 179 évènements ) [PERSON_NAME] (…" at bounding box center [618, 277] width 355 height 31
select select "121547"
click at [441, 263] on select "[PERSON_NAME] ( 0 évènements ) [PERSON_NAME] ( 179 évènements ) [PERSON_NAME] (…" at bounding box center [618, 277] width 355 height 31
click at [698, 437] on label "Oui" at bounding box center [707, 444] width 53 height 33
click at [0, 0] on input "Oui" at bounding box center [0, 0] width 0 height 0
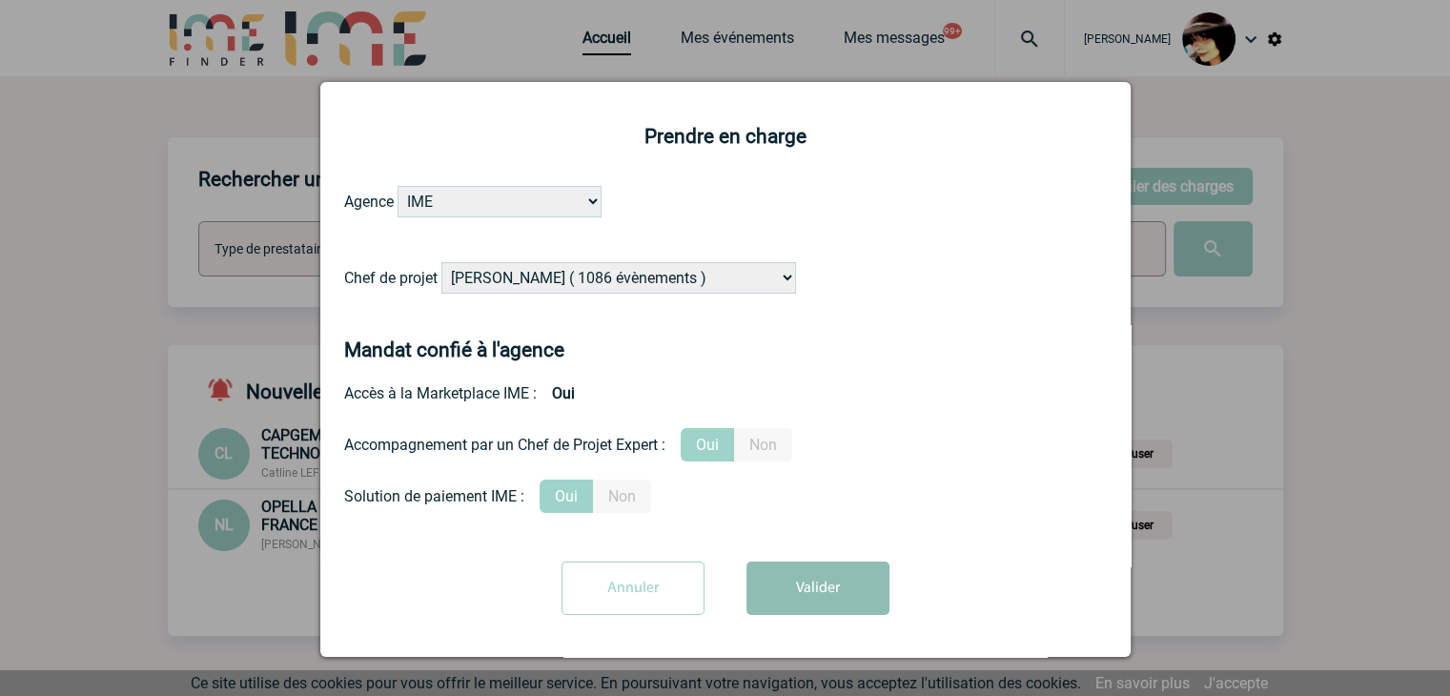
click at [804, 600] on button "Valider" at bounding box center [817, 587] width 143 height 53
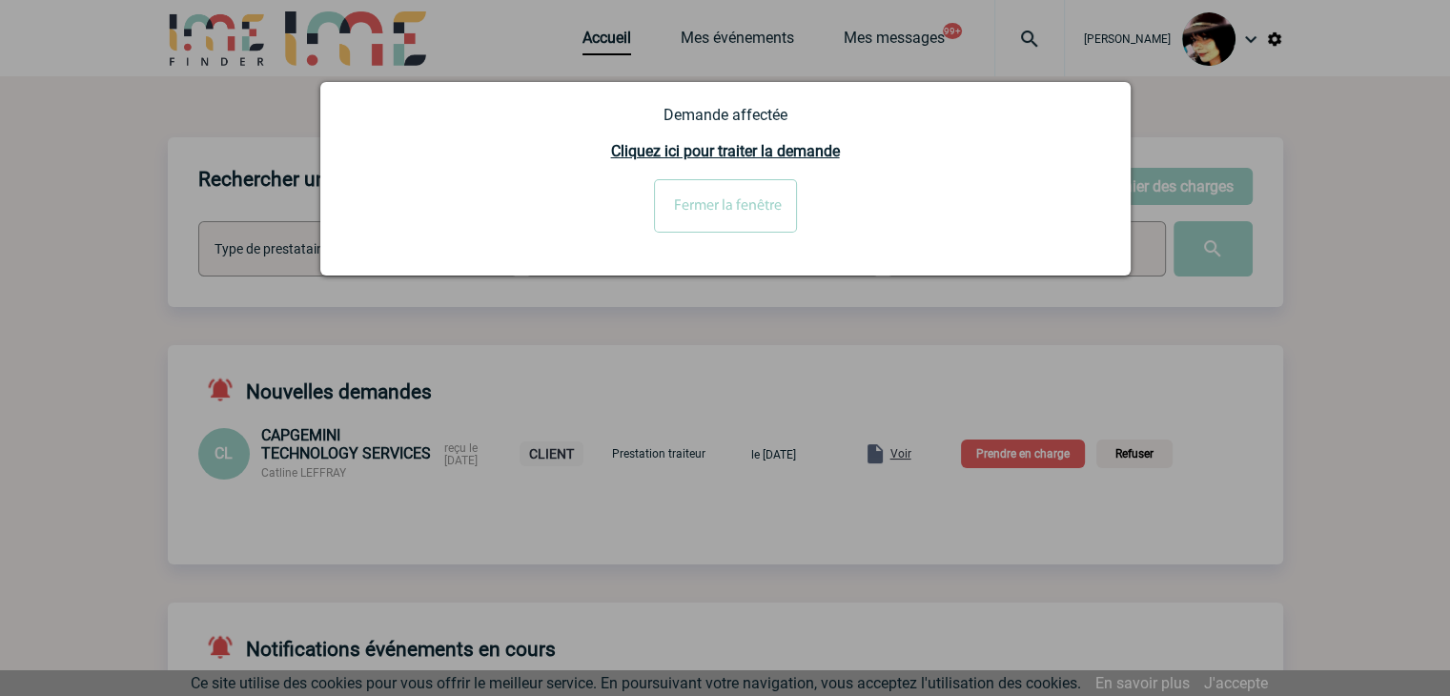
click at [719, 197] on input "Fermer la fenêtre" at bounding box center [725, 205] width 143 height 53
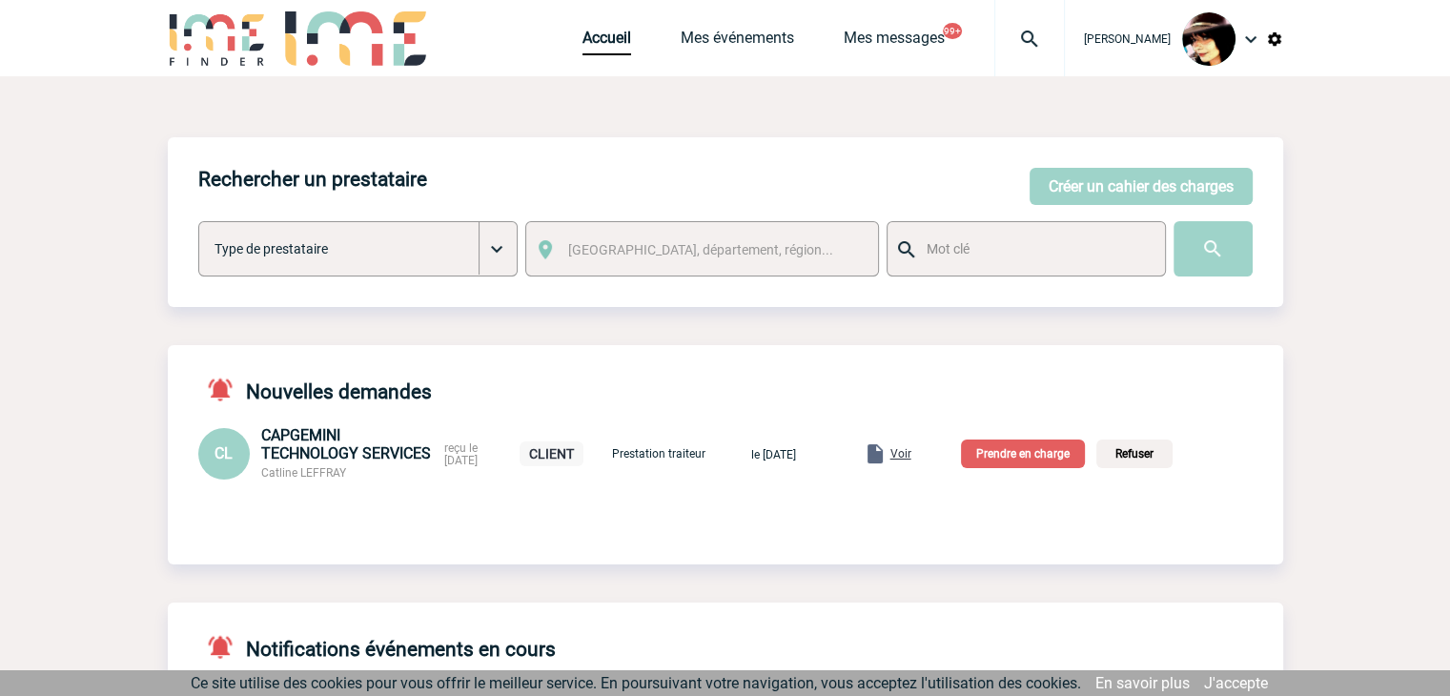
click at [911, 456] on span "Voir" at bounding box center [900, 453] width 21 height 13
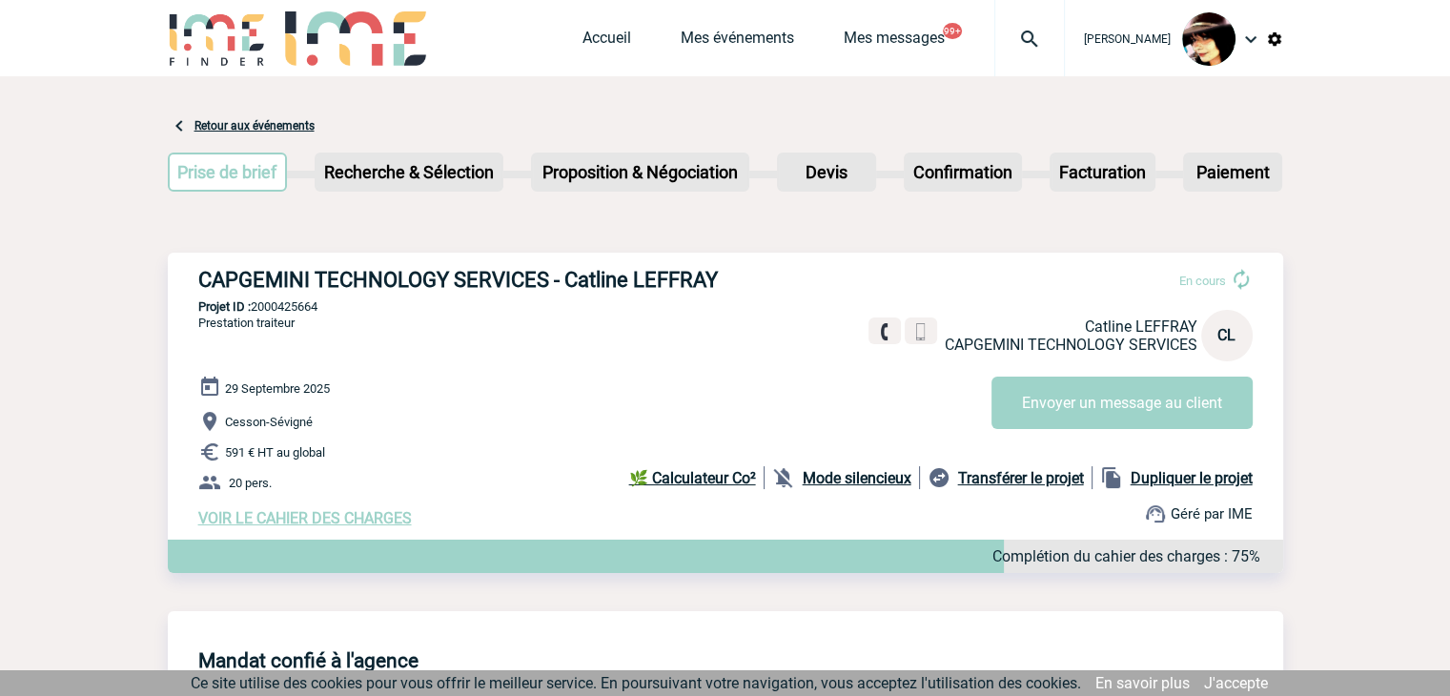
scroll to position [381, 0]
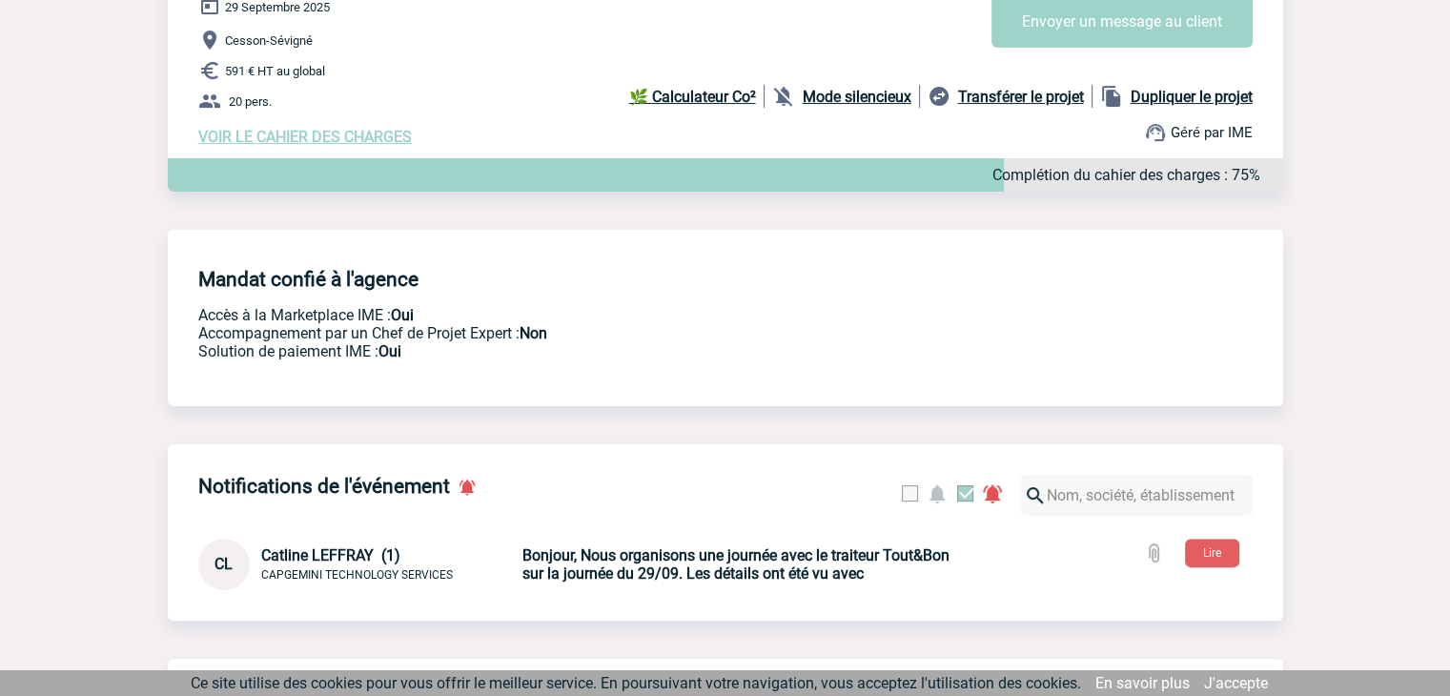
click at [322, 139] on span "VOIR LE CAHIER DES CHARGES" at bounding box center [305, 137] width 214 height 18
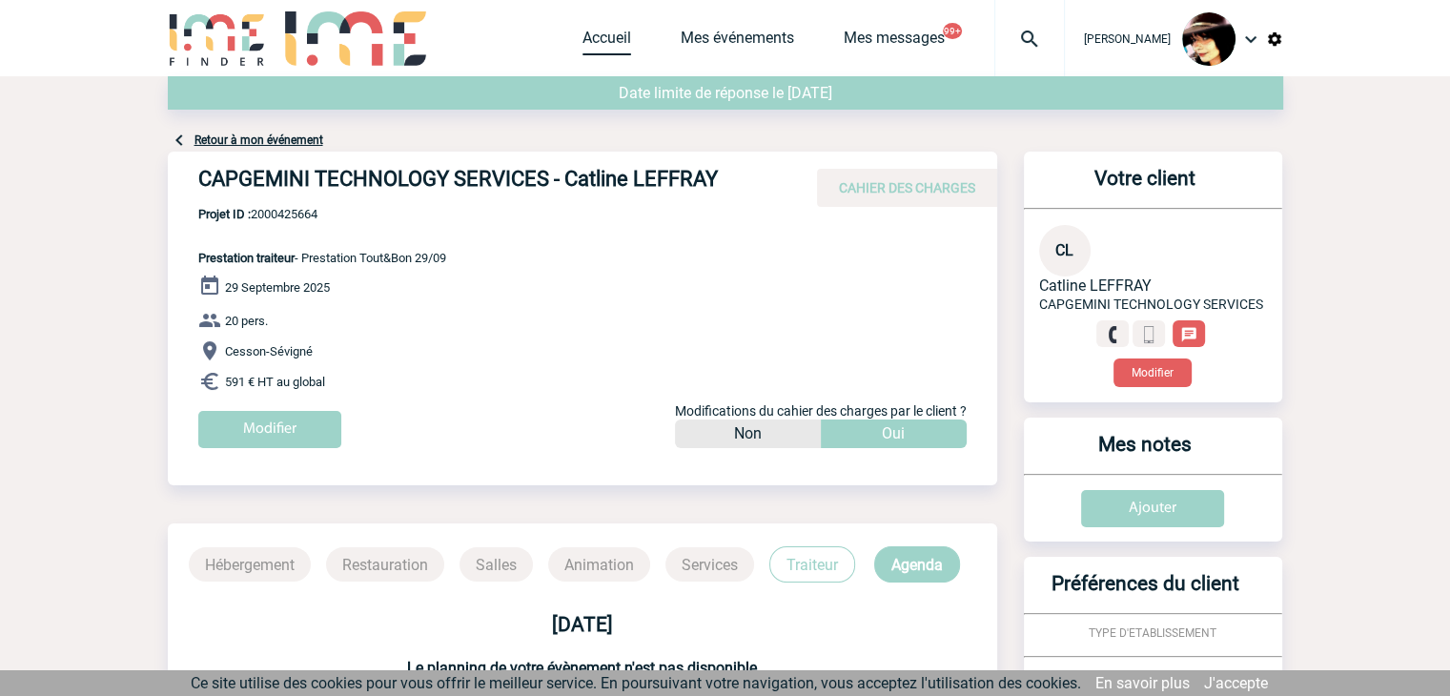
click at [587, 47] on link "Accueil" at bounding box center [606, 42] width 49 height 27
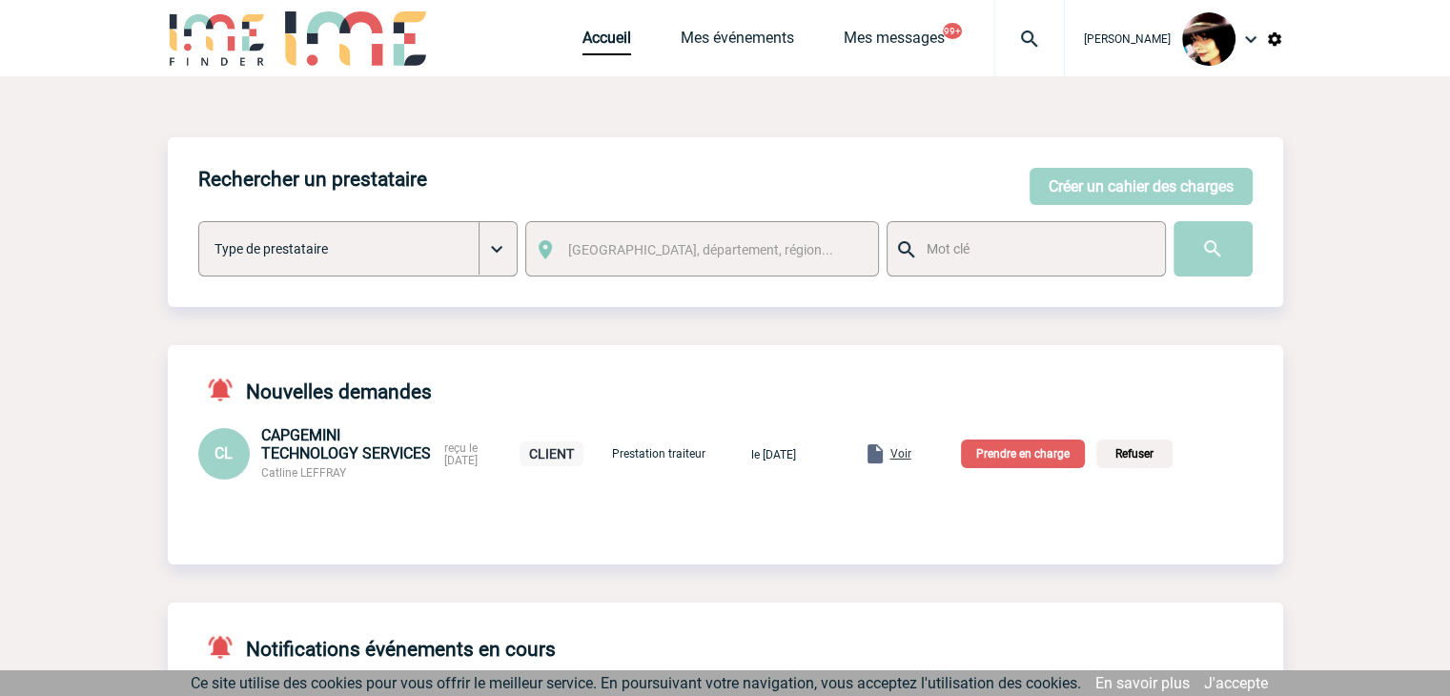
click at [1079, 455] on p "Prendre en charge" at bounding box center [1023, 453] width 124 height 29
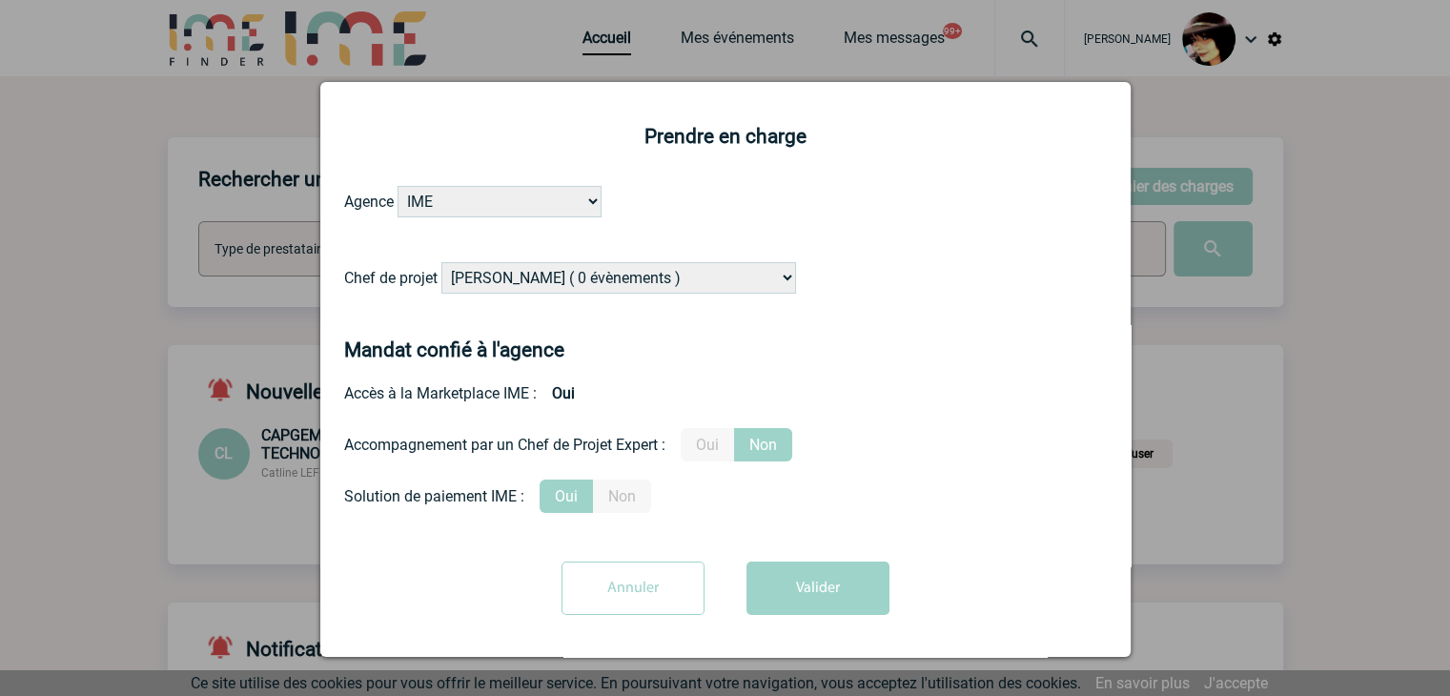
click at [576, 283] on select "[PERSON_NAME] ( 0 évènements ) [PERSON_NAME] ( 179 évènements ) [PERSON_NAME] (…" at bounding box center [618, 277] width 355 height 31
select select "103019"
drag, startPoint x: 649, startPoint y: 276, endPoint x: 675, endPoint y: 292, distance: 29.9
click at [649, 276] on select "Alizée VERLAGUET ( 0 évènements ) Anne-Françoise BONHOMME ( 179 évènements ) An…" at bounding box center [618, 277] width 355 height 31
drag, startPoint x: 702, startPoint y: 439, endPoint x: 728, endPoint y: 471, distance: 41.3
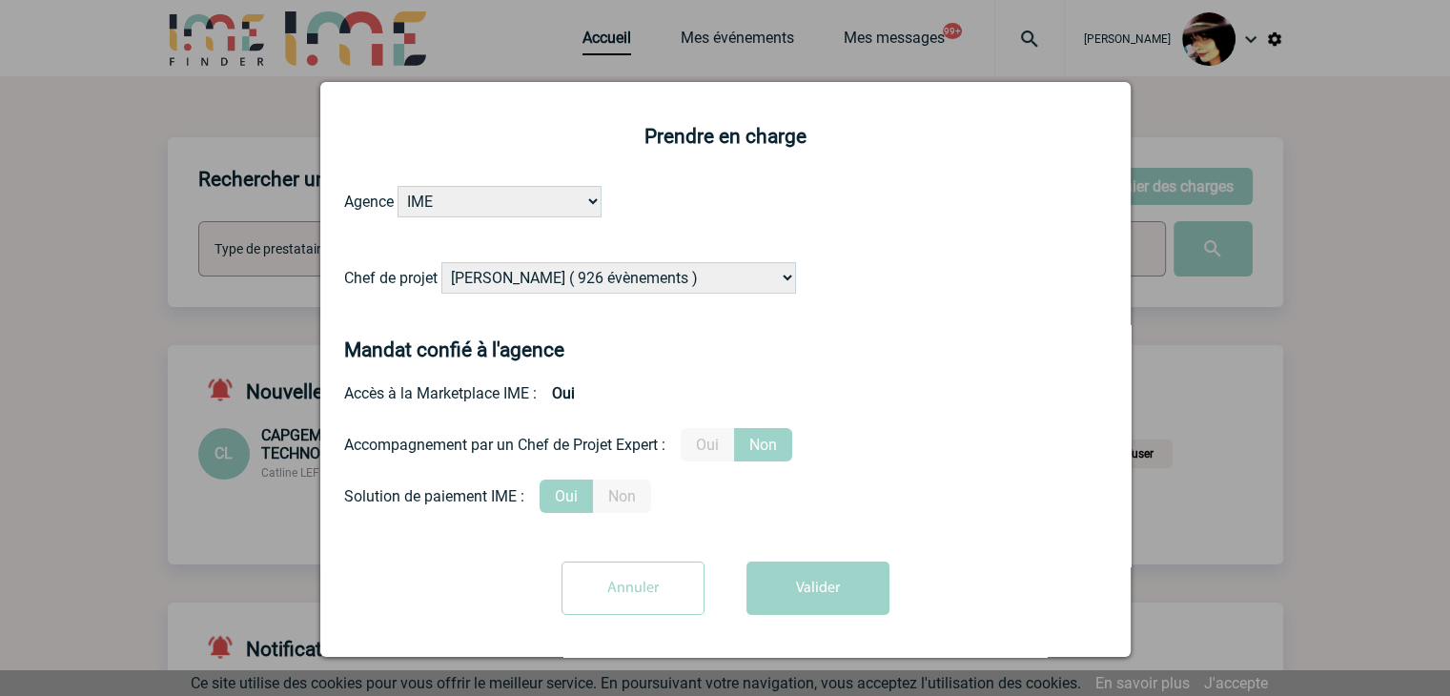
click at [702, 446] on label "Oui" at bounding box center [707, 444] width 53 height 33
click at [0, 0] on input "Oui" at bounding box center [0, 0] width 0 height 0
click at [828, 585] on button "Valider" at bounding box center [817, 587] width 143 height 53
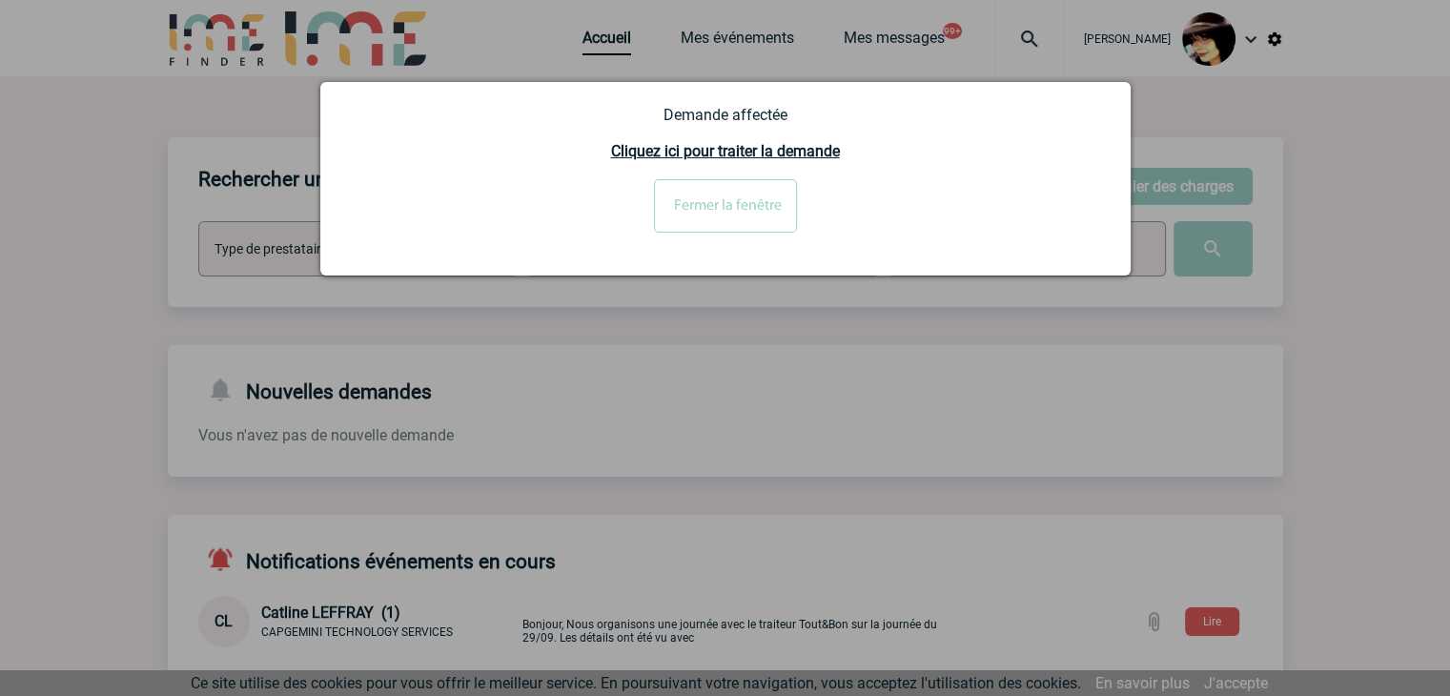
click at [776, 200] on input "Fermer la fenêtre" at bounding box center [725, 205] width 143 height 53
